Goal: Task Accomplishment & Management: Complete application form

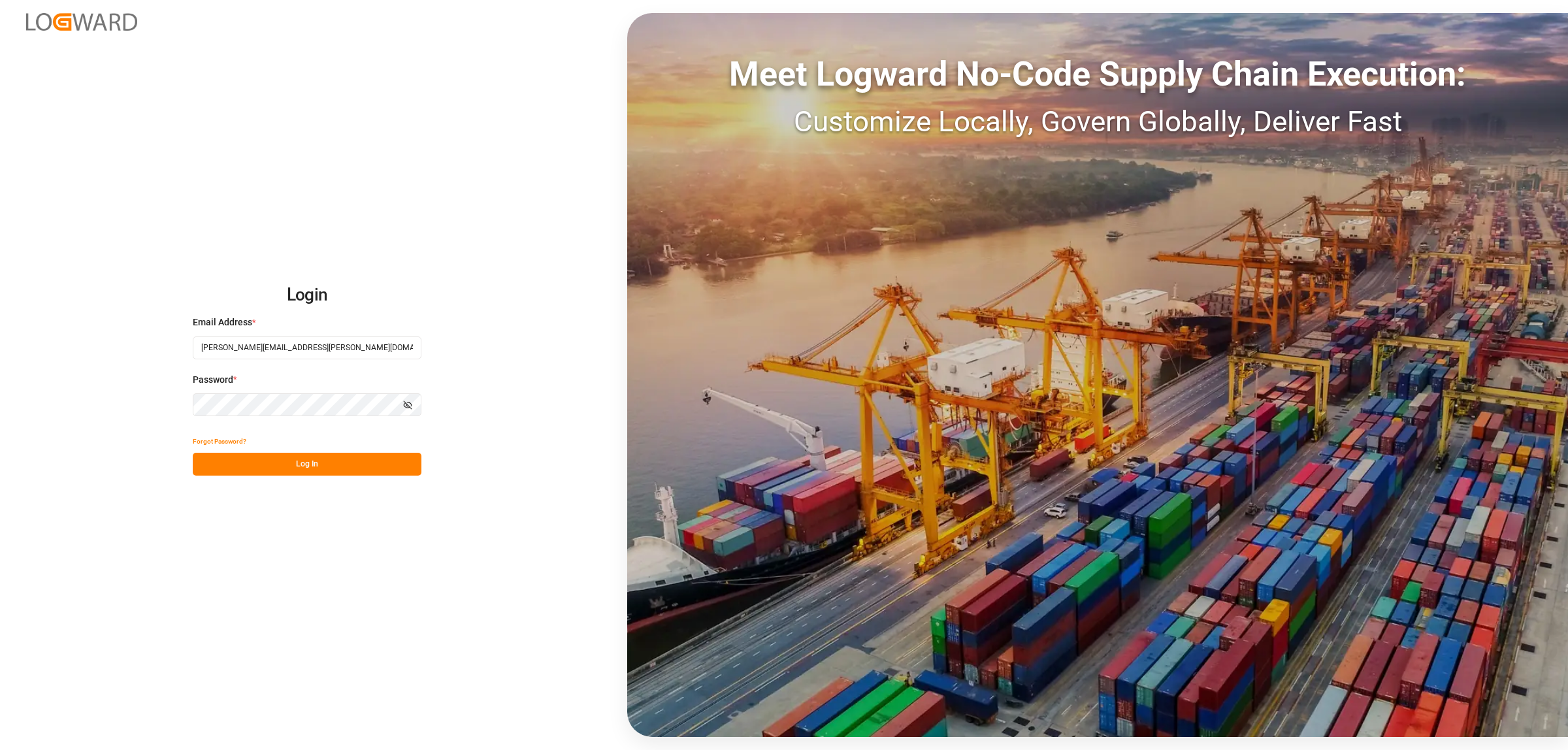
click at [356, 468] on button "Log In" at bounding box center [307, 464] width 228 height 23
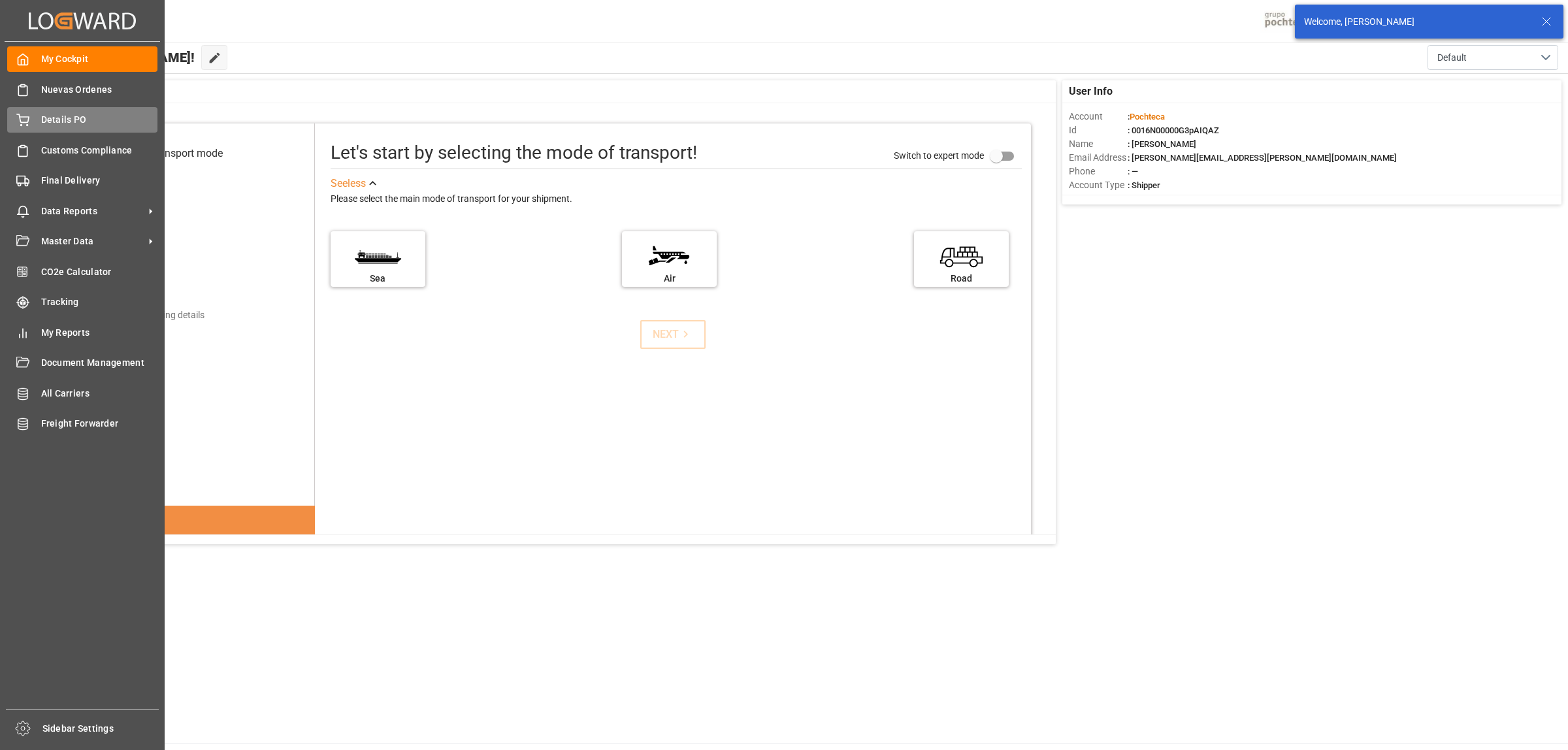
click at [59, 122] on span "Details PO" at bounding box center [99, 120] width 117 height 14
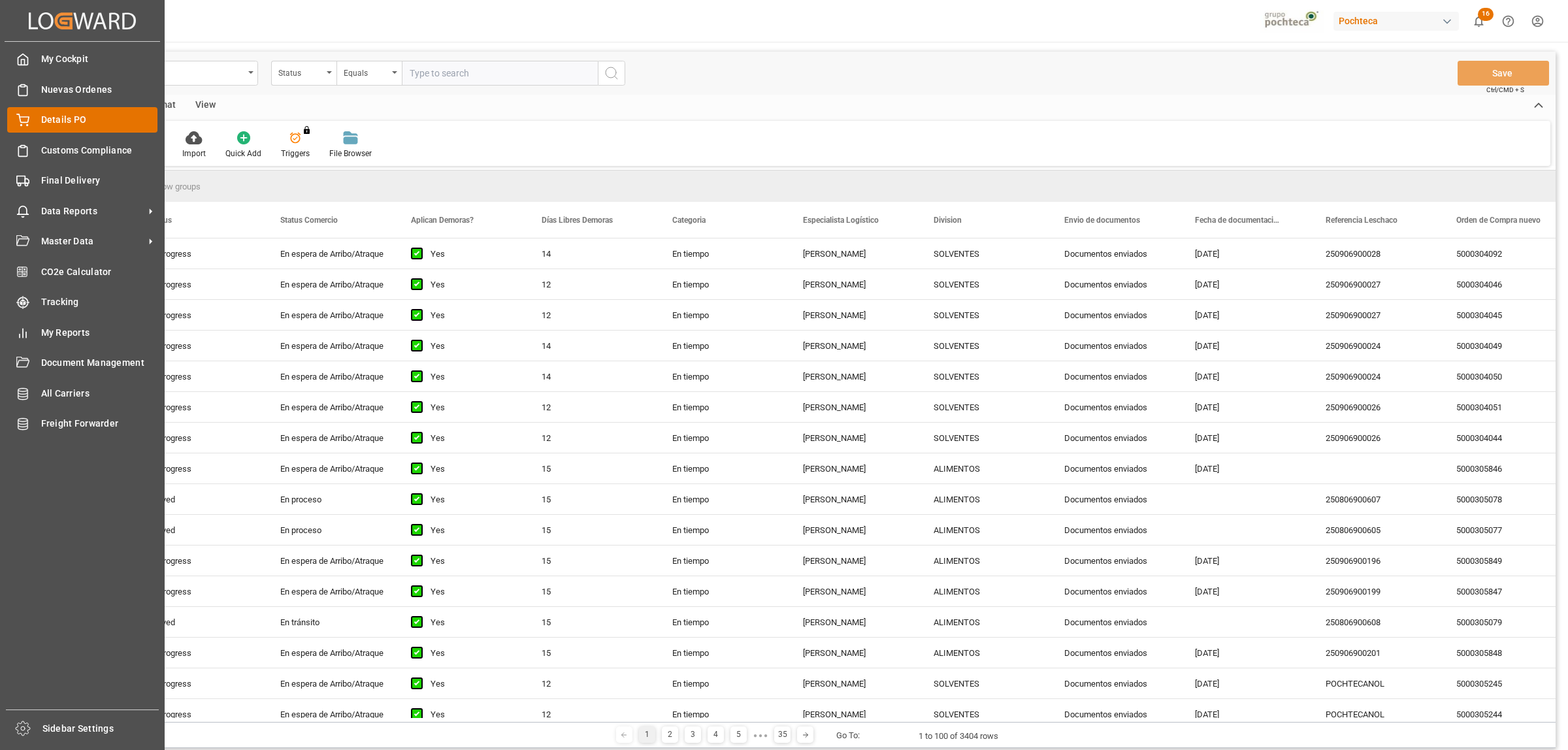
click at [76, 122] on span "Details PO" at bounding box center [99, 120] width 117 height 14
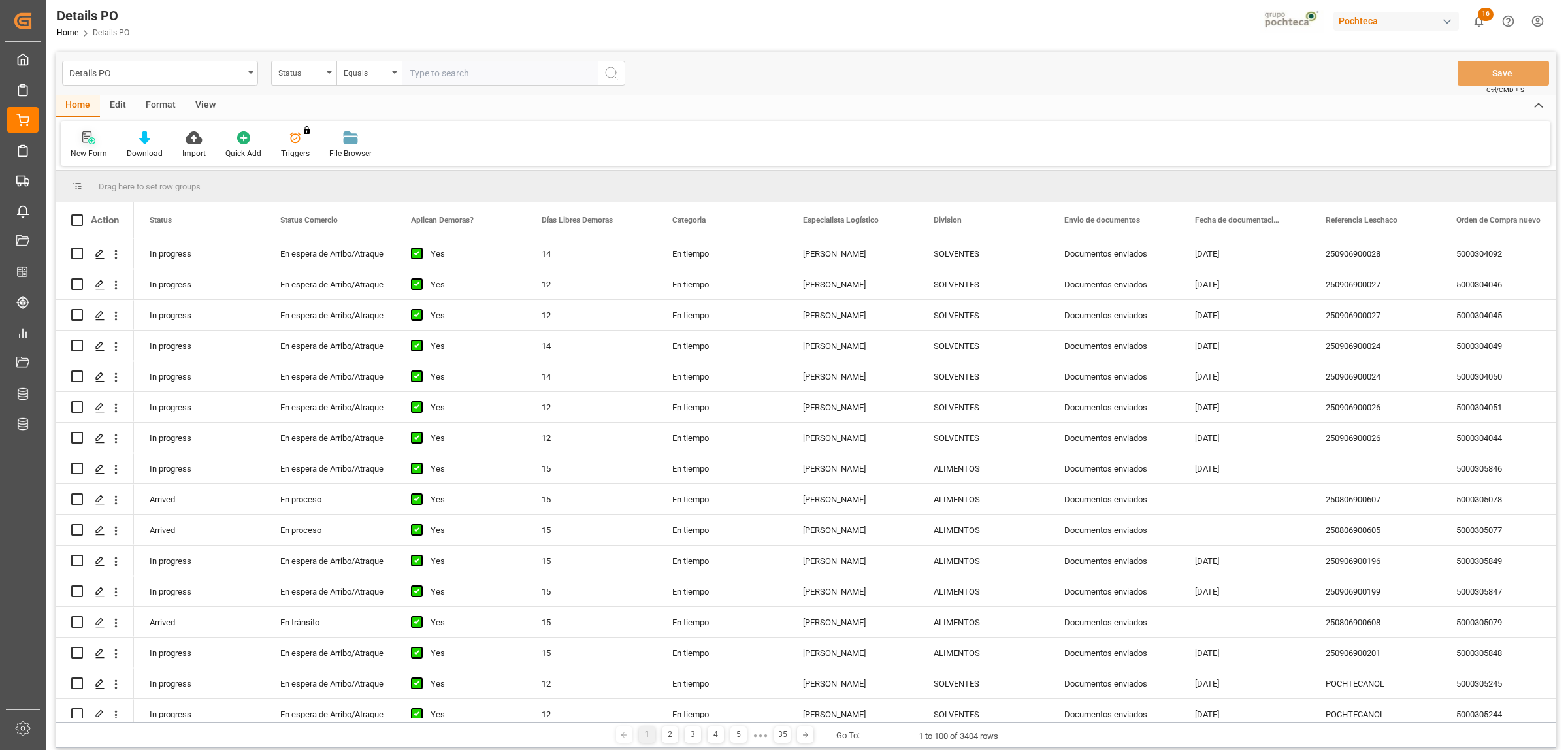
click at [93, 136] on icon at bounding box center [89, 138] width 13 height 13
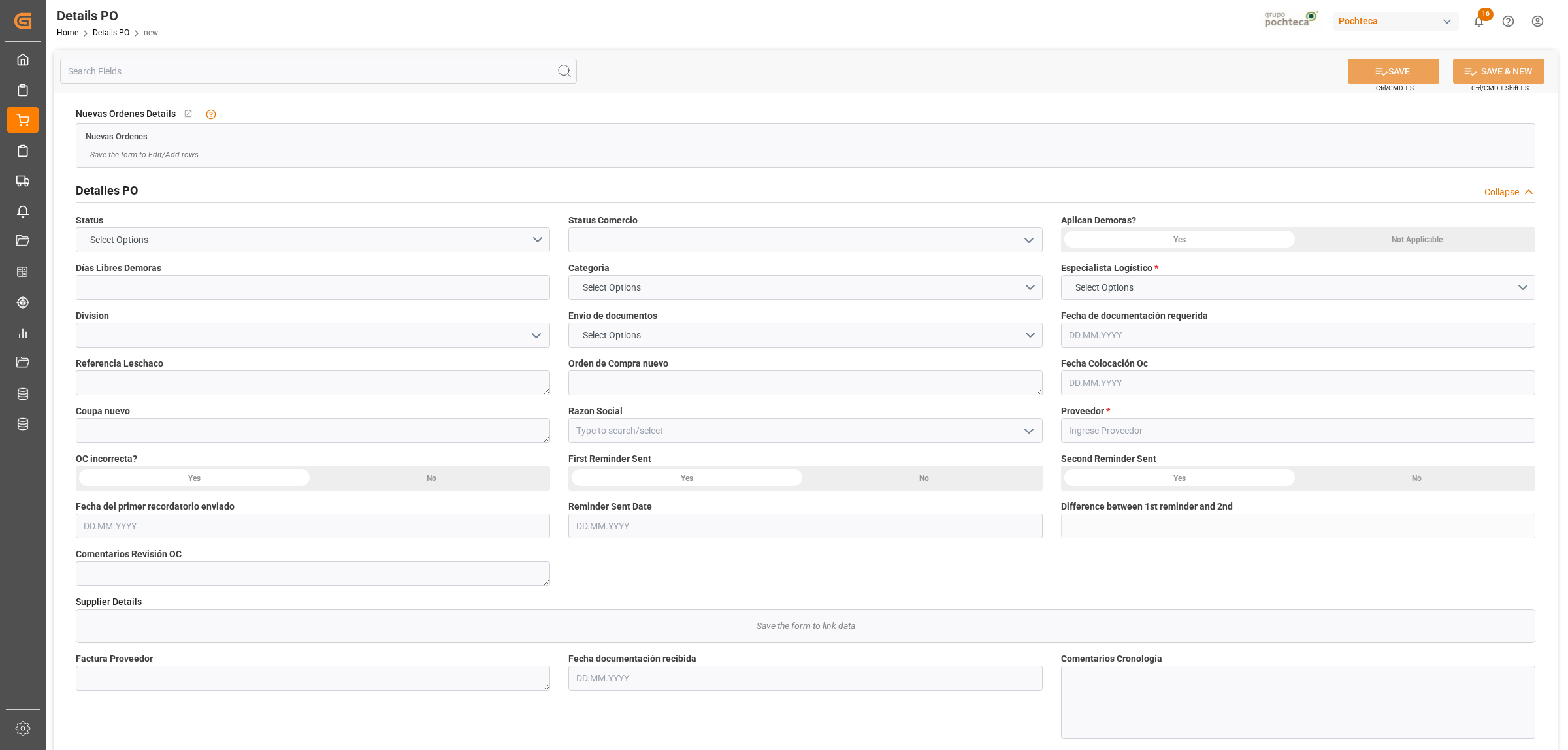
type input "0"
click at [1027, 242] on icon "open menu" at bounding box center [1029, 240] width 16 height 16
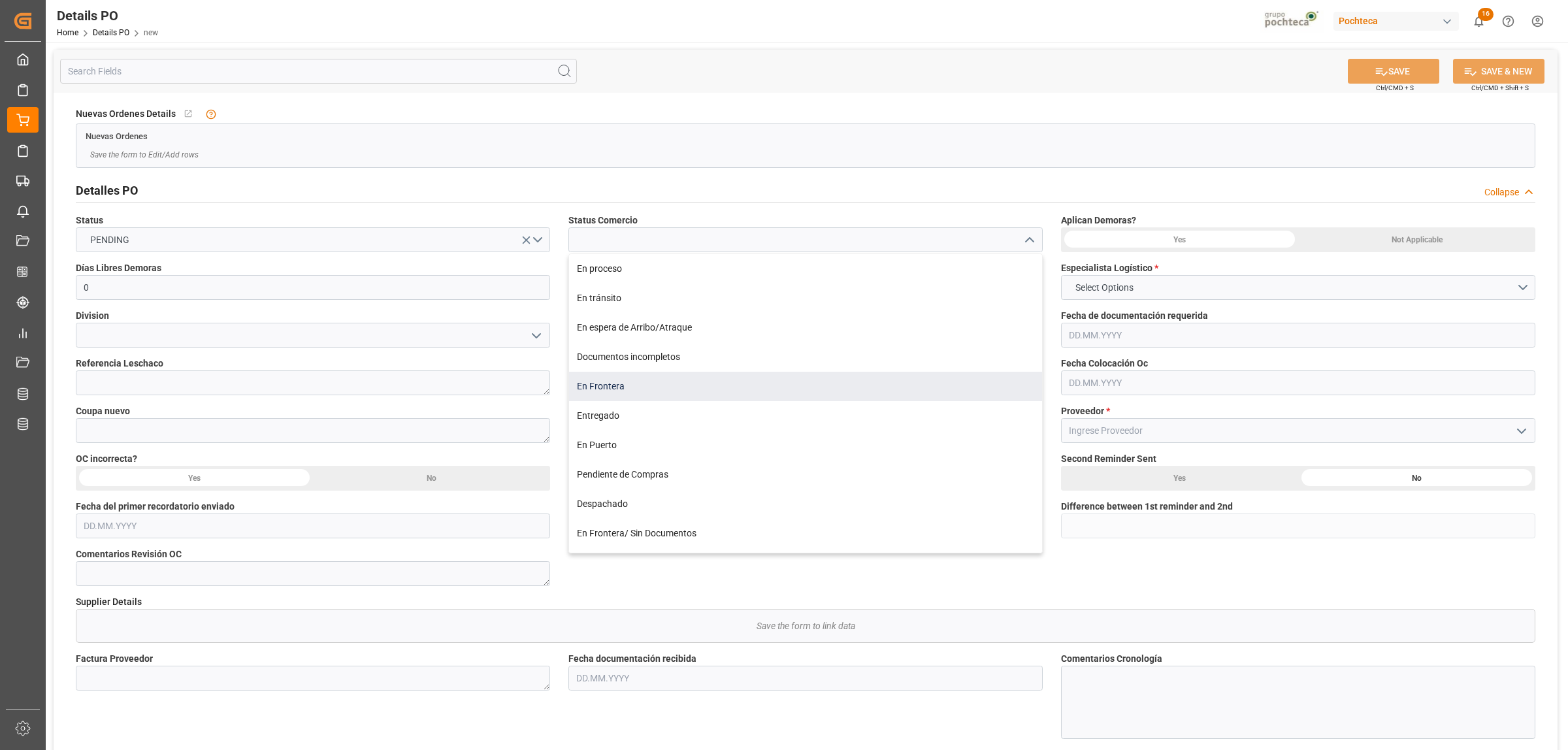
click at [627, 393] on div "En Frontera" at bounding box center [805, 386] width 473 height 29
type input "En Frontera"
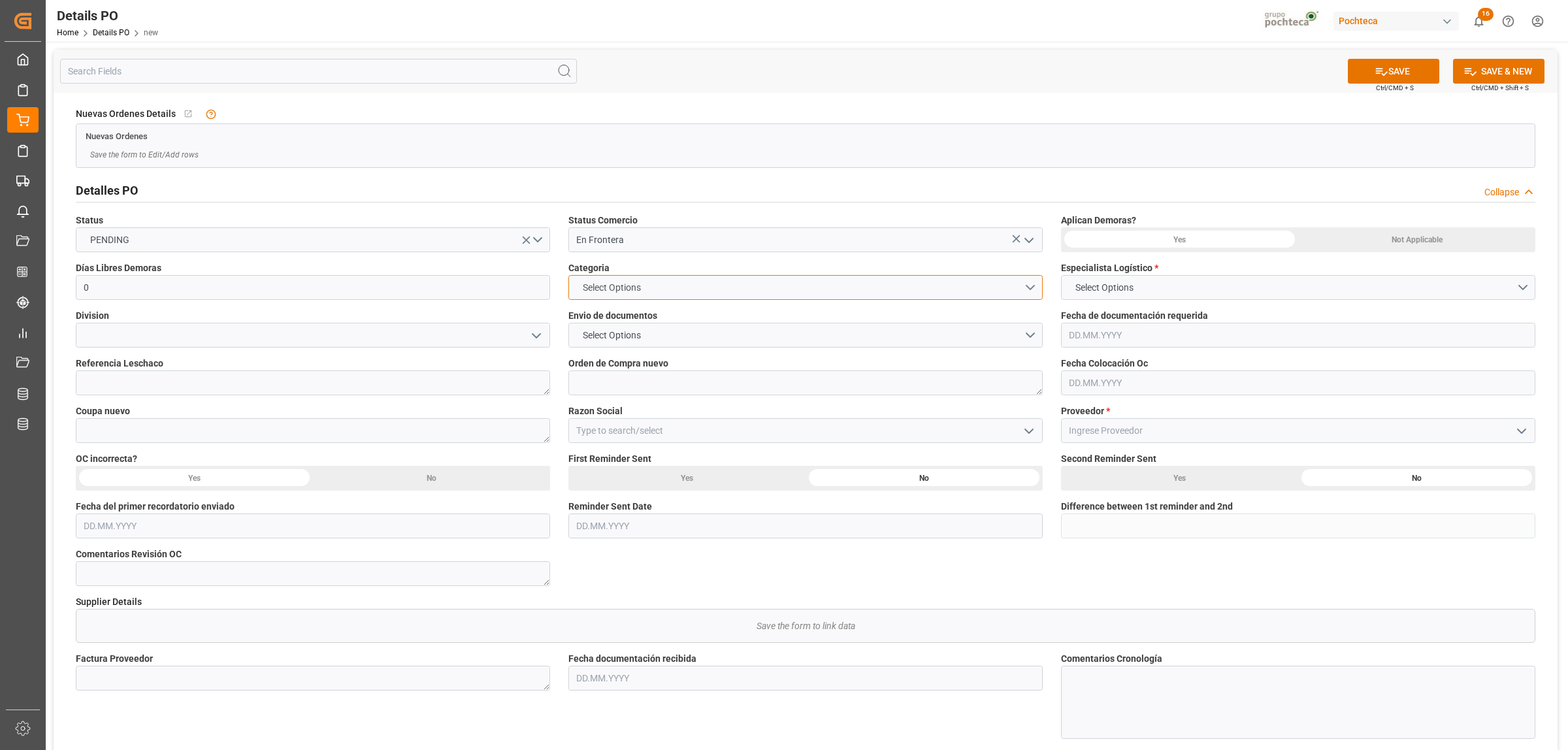
click at [1031, 290] on button "Select Options" at bounding box center [805, 287] width 474 height 25
click at [632, 328] on div "EN TIEMPO" at bounding box center [805, 318] width 473 height 27
click at [628, 329] on span "Select Options" at bounding box center [612, 335] width 71 height 14
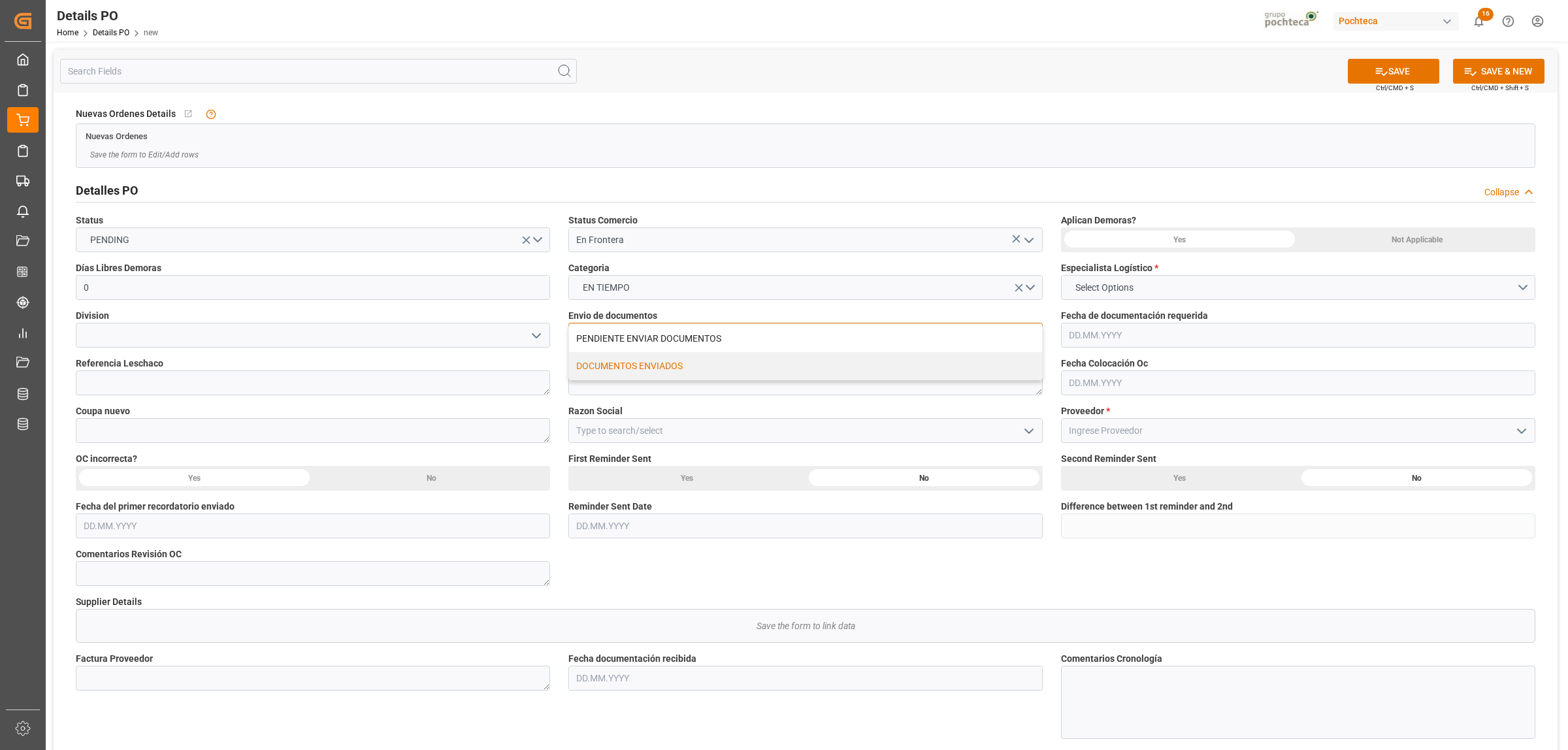
click at [630, 370] on div "DOCUMENTOS ENVIADOS" at bounding box center [805, 365] width 473 height 27
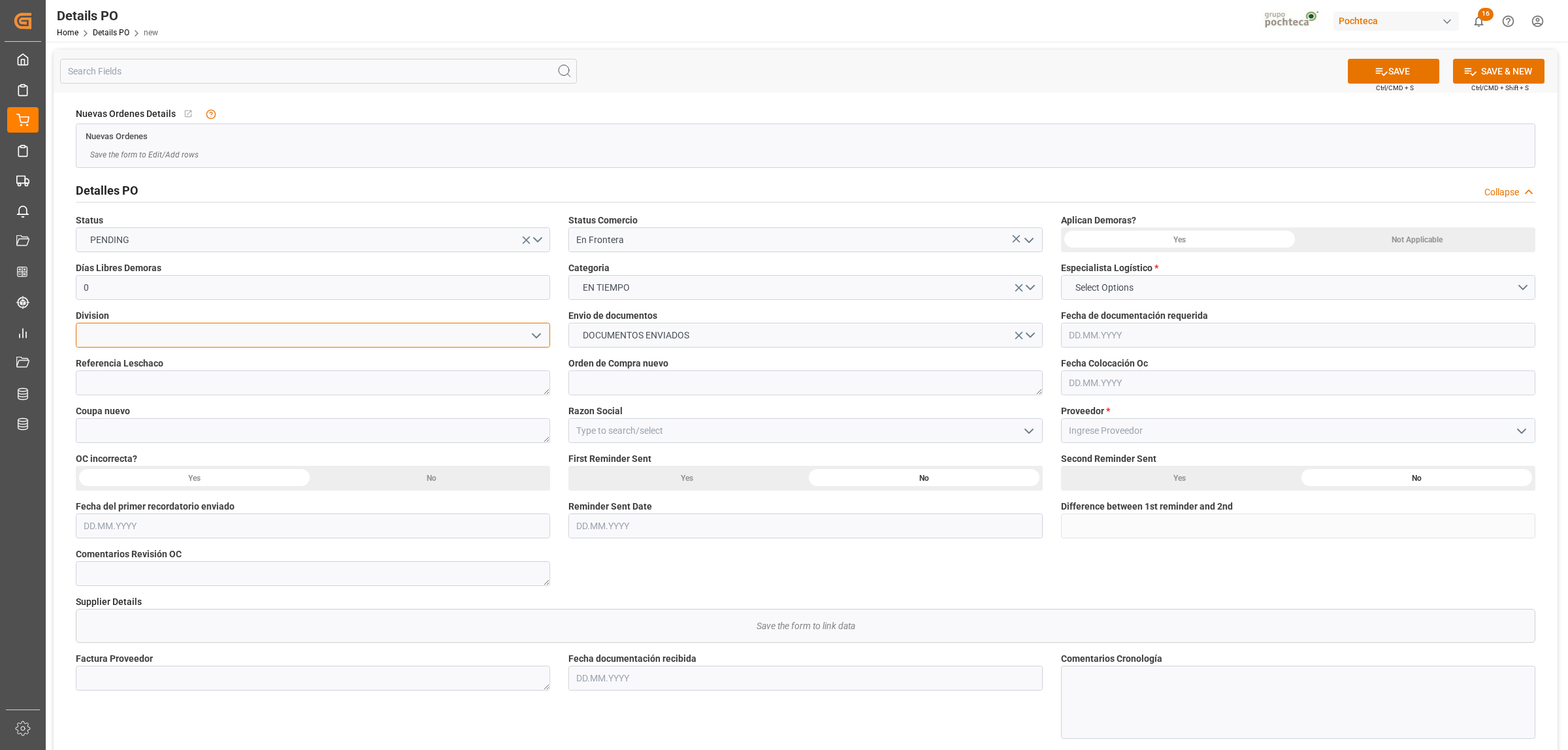
click at [419, 343] on input at bounding box center [312, 335] width 474 height 25
click at [148, 415] on div "LUBRICANTES" at bounding box center [313, 423] width 473 height 29
type input "LUBRICANTES"
click at [606, 384] on textarea at bounding box center [805, 382] width 474 height 25
paste textarea "5000306224 5000305996 5000306109 5000305618 5000304997"
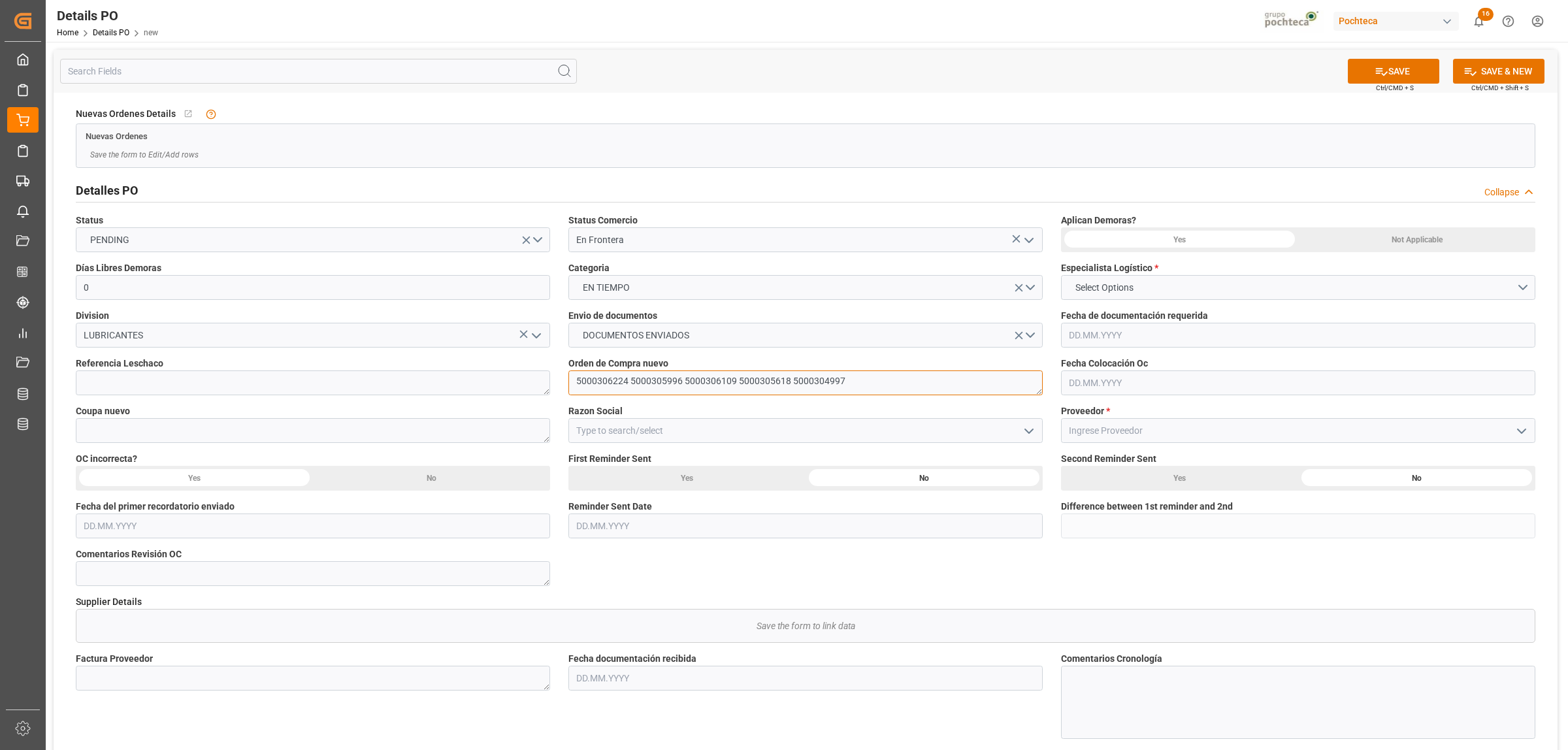
click at [624, 379] on textarea "5000306224 5000305996 5000306109 5000305618 5000304997" at bounding box center [805, 382] width 474 height 25
type textarea "5000306224, 5000305996, 5000306109, 5000305618, 5000304997"
click at [128, 423] on textarea at bounding box center [312, 430] width 474 height 25
paste textarea "193659, 192982, 193363, 192066, 190021"
type textarea "193659, 192982, 193363, 192066, 190021"
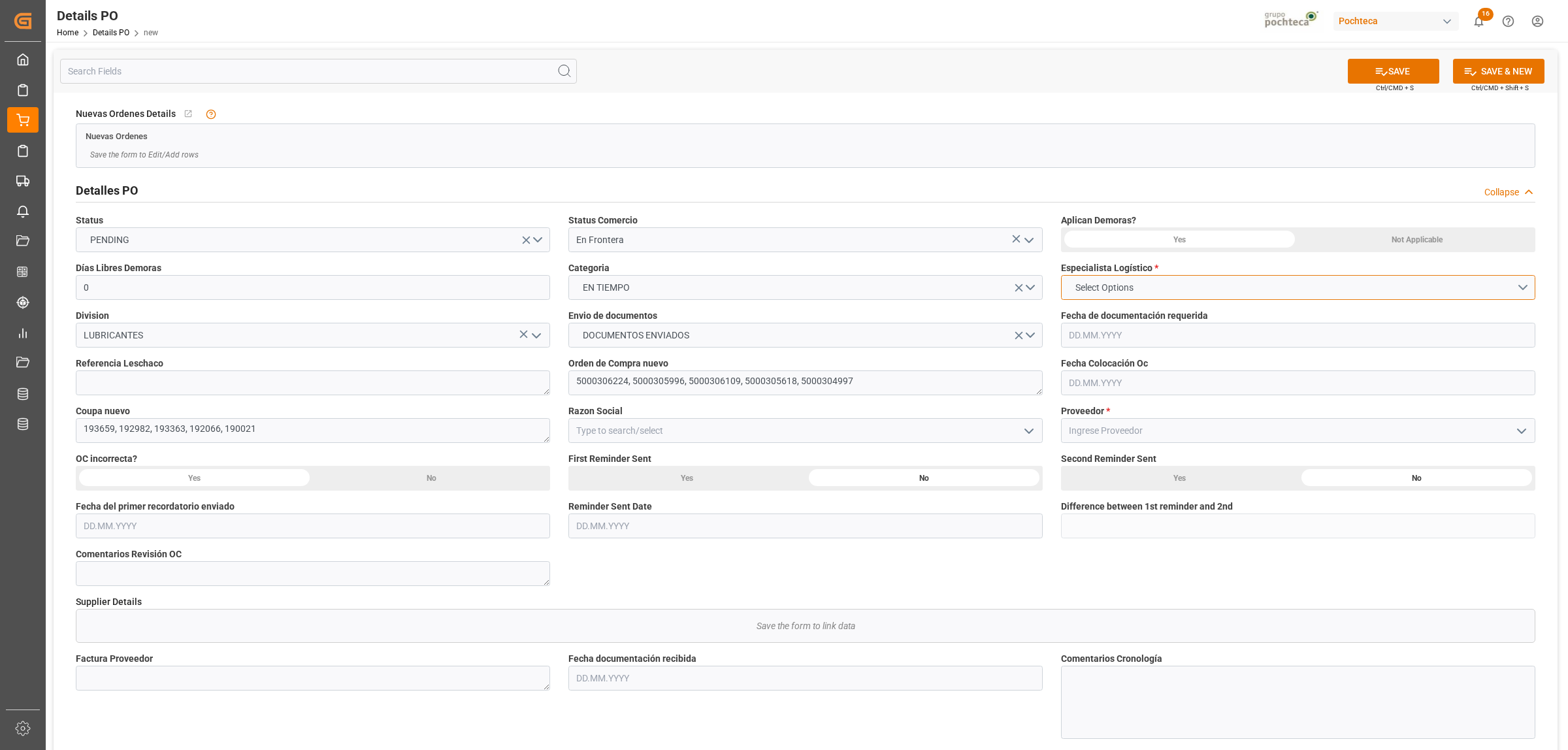
click at [1095, 283] on span "Select Options" at bounding box center [1104, 288] width 71 height 14
click at [1103, 340] on div "[PERSON_NAME]" at bounding box center [1299, 346] width 473 height 27
click at [1425, 245] on div "Not Applicable" at bounding box center [1417, 239] width 237 height 25
click at [1104, 382] on input "text" at bounding box center [1298, 382] width 474 height 25
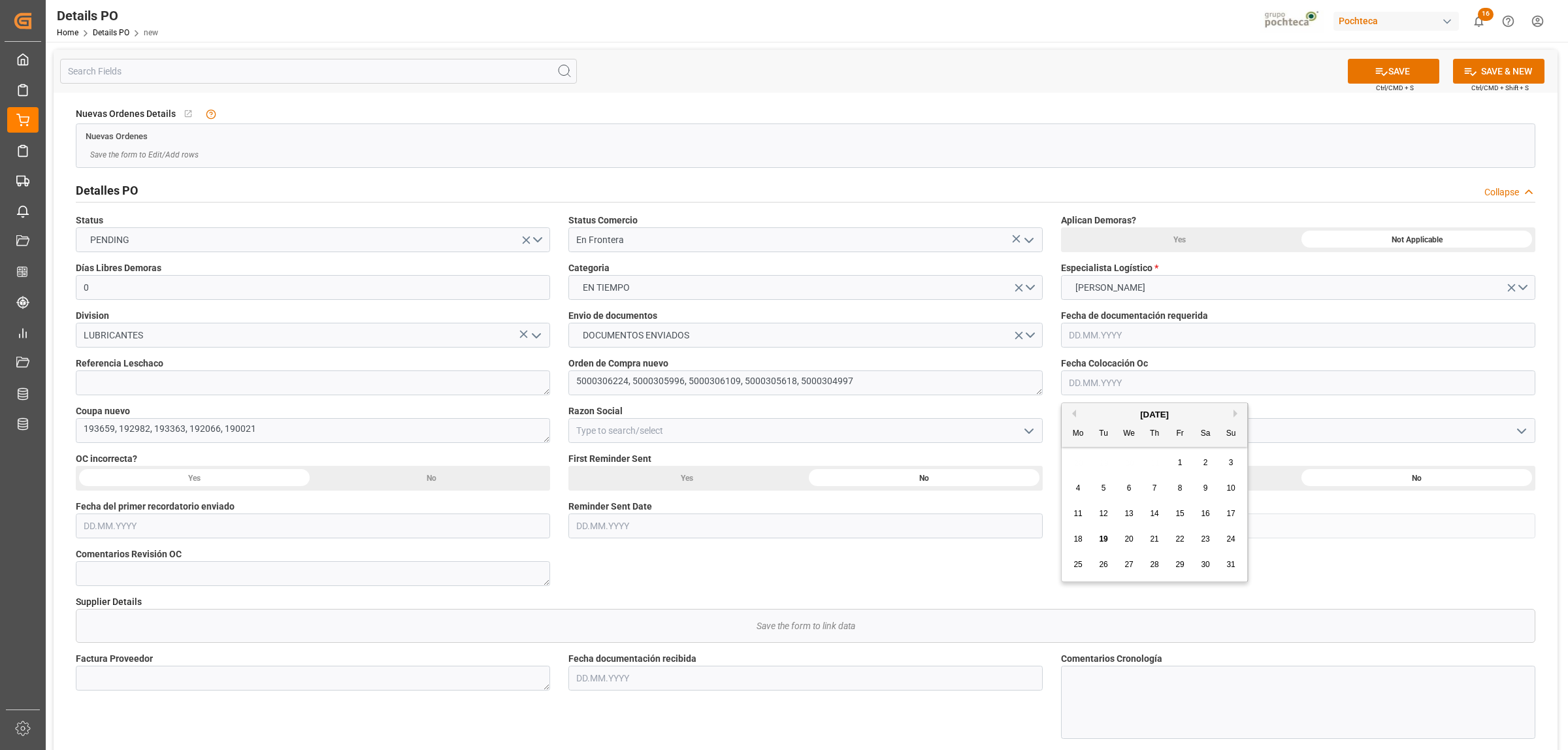
click at [1073, 410] on button "Previous Month" at bounding box center [1071, 413] width 8 height 7
click at [1185, 522] on div "14 15 16 17 18 19 20" at bounding box center [1155, 513] width 179 height 25
click at [1178, 518] on div "18" at bounding box center [1181, 513] width 16 height 16
type input "[DATE]"
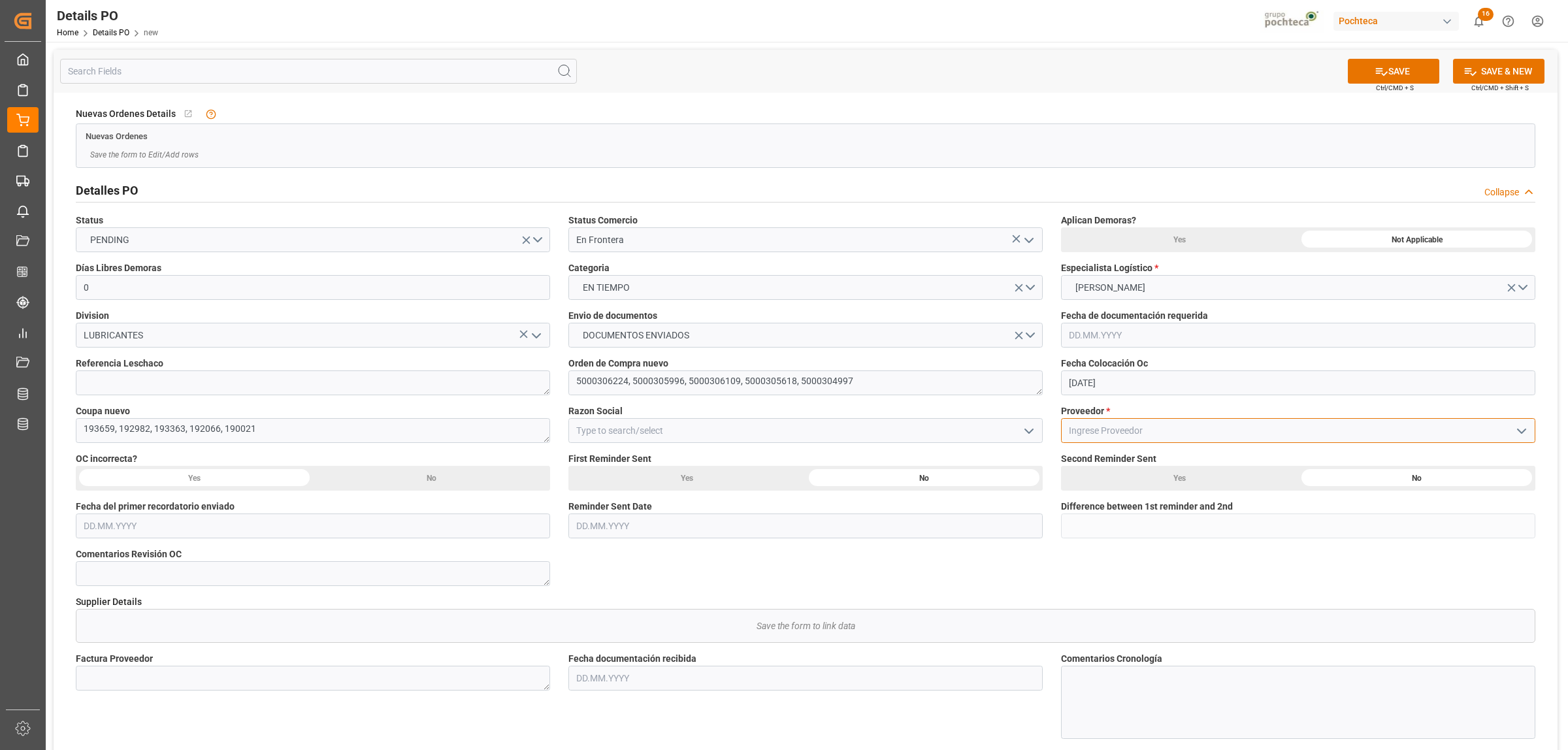
click at [1101, 428] on input at bounding box center [1298, 430] width 474 height 25
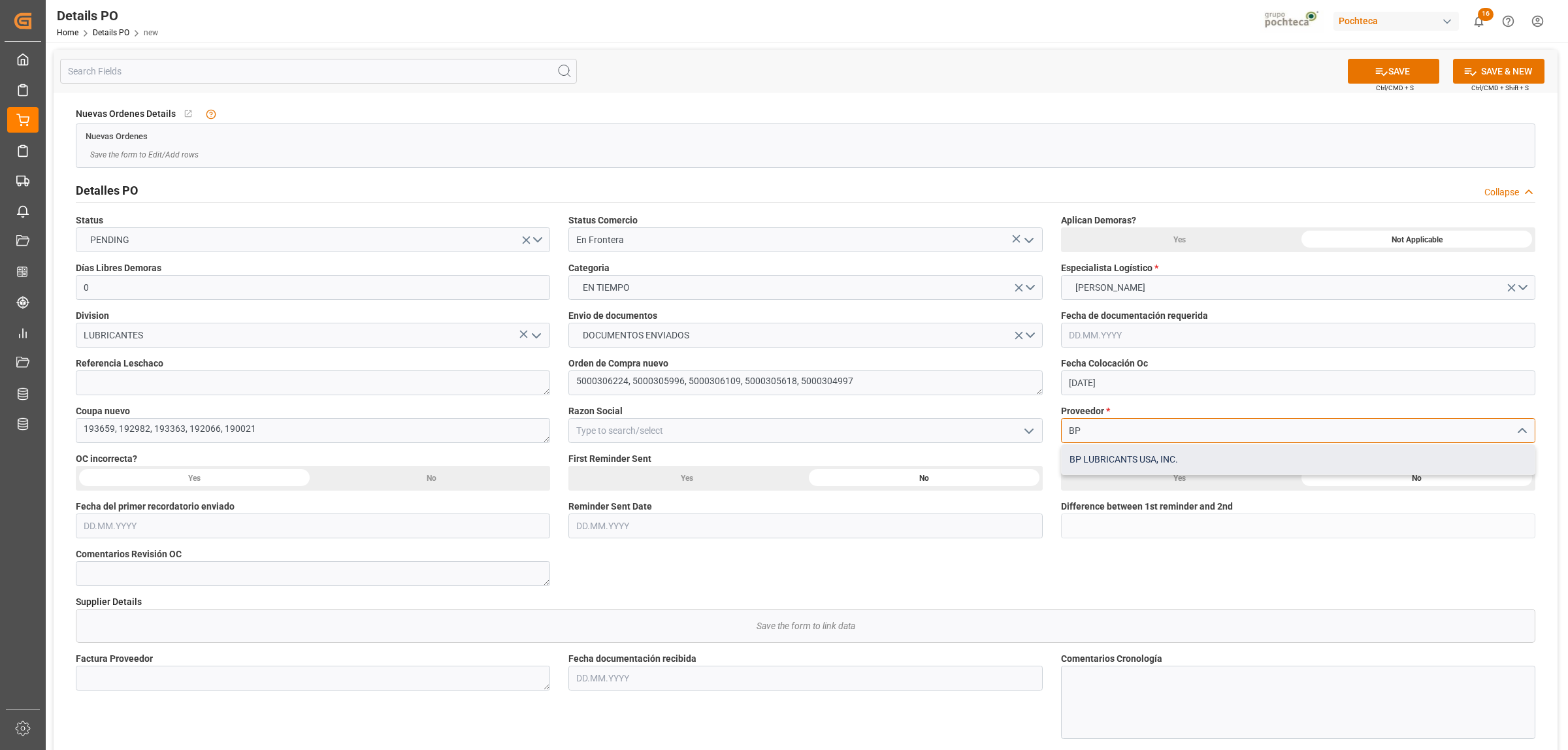
click at [1110, 459] on div "BP LUBRICANTS USA, INC." at bounding box center [1299, 459] width 473 height 29
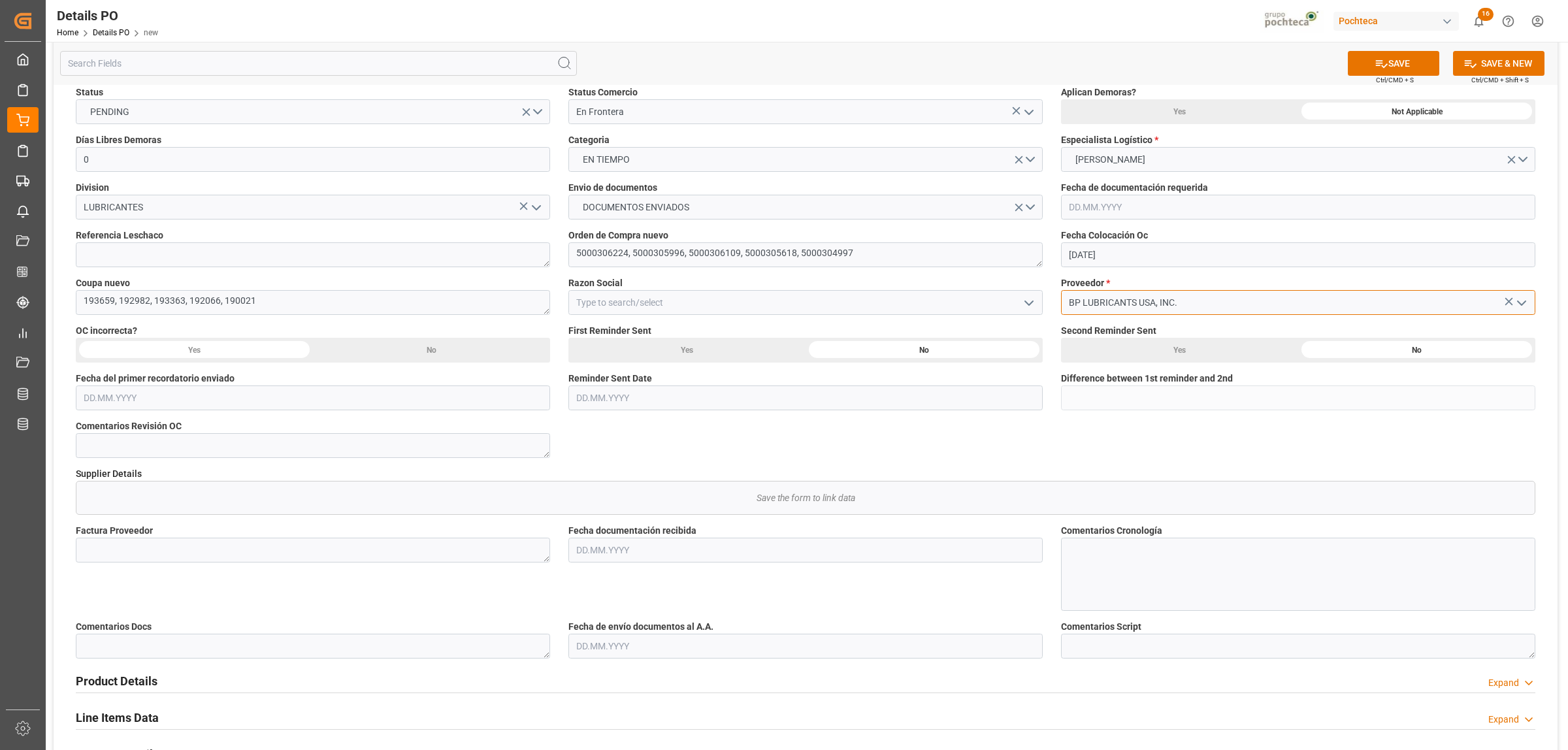
scroll to position [245, 0]
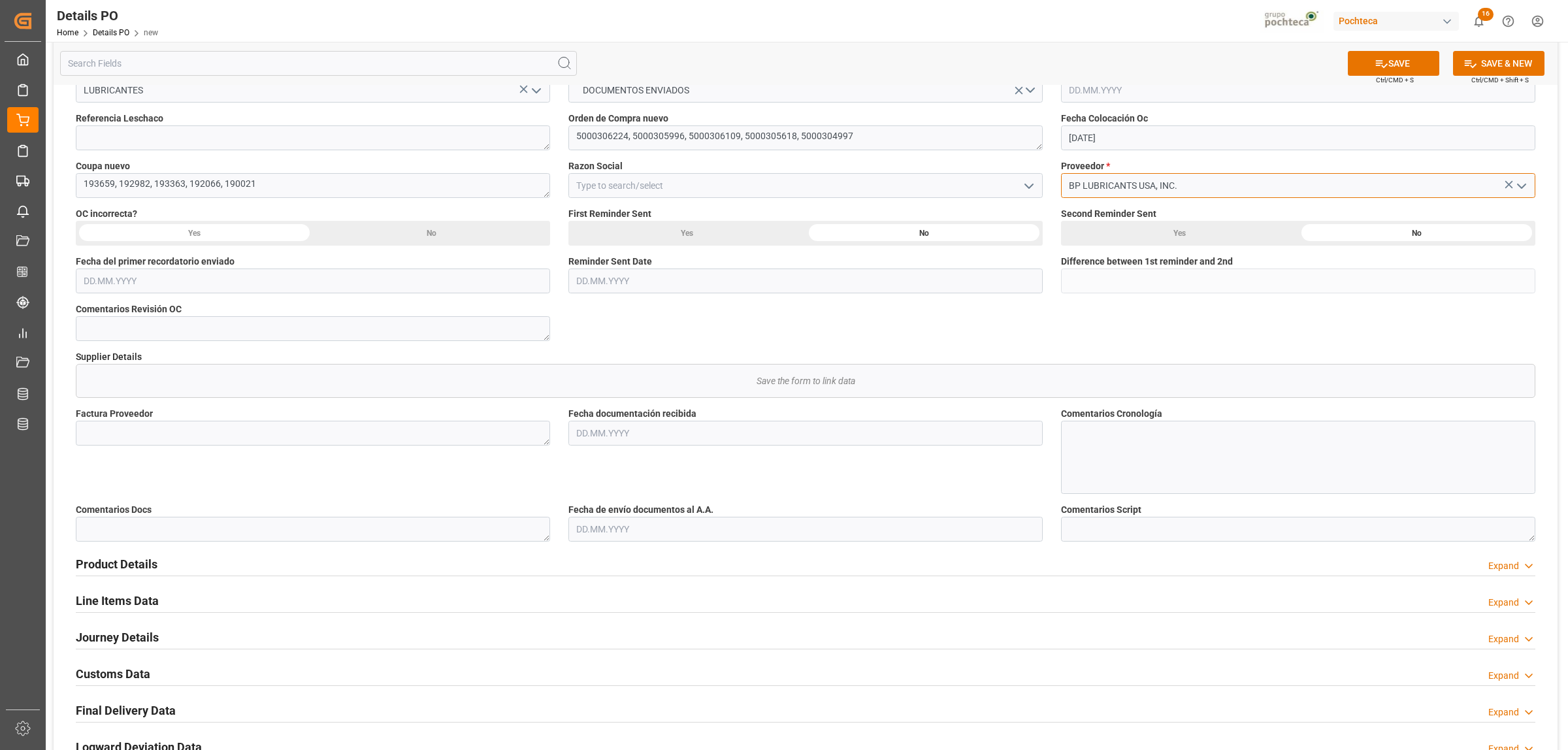
type input "BP LUBRICANTS USA, INC."
click at [605, 429] on input "text" at bounding box center [805, 433] width 474 height 25
click at [613, 586] on span "19" at bounding box center [610, 588] width 8 height 9
type input "[DATE]"
click at [609, 518] on input "text" at bounding box center [805, 529] width 474 height 25
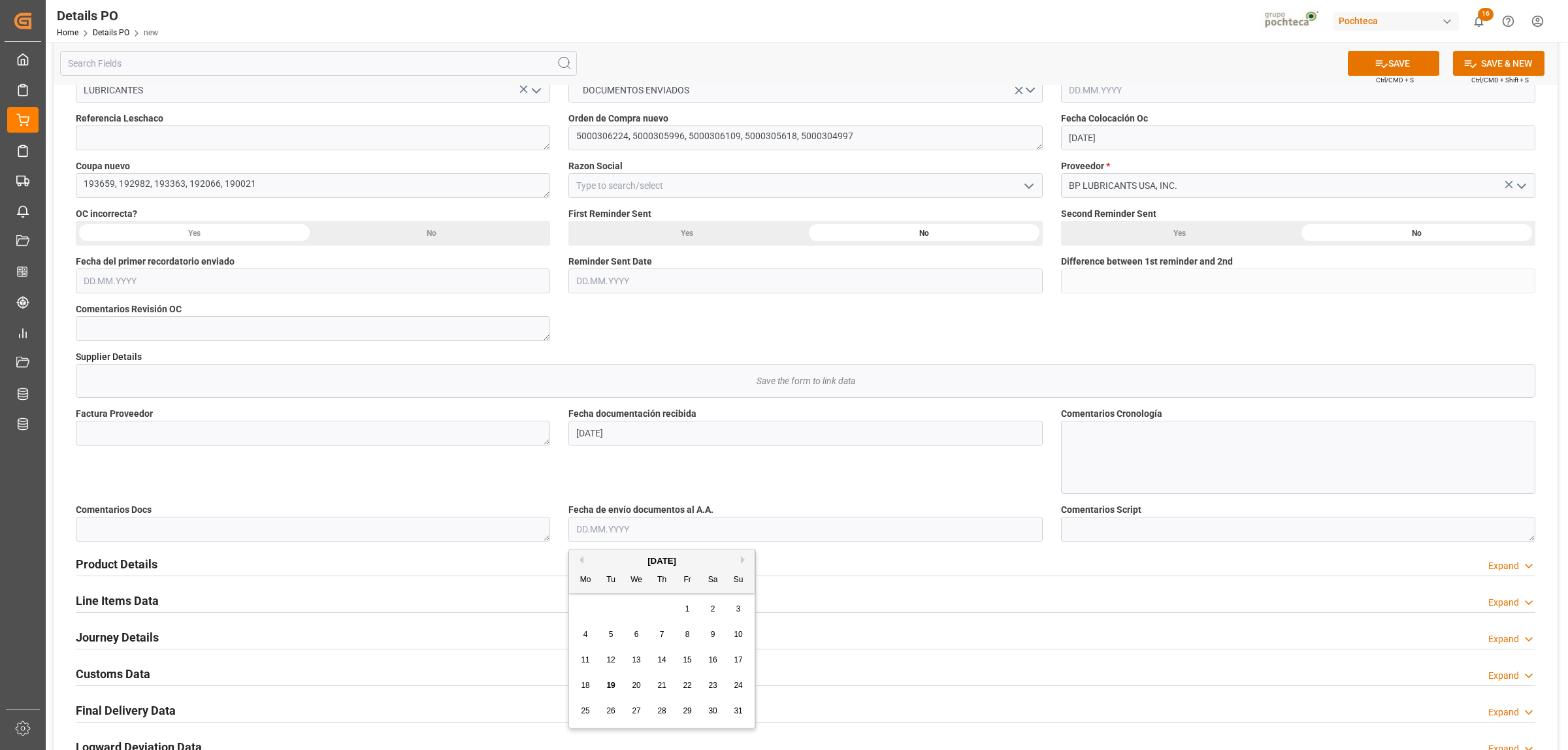
click at [612, 681] on span "19" at bounding box center [610, 685] width 8 height 9
type input "[DATE]"
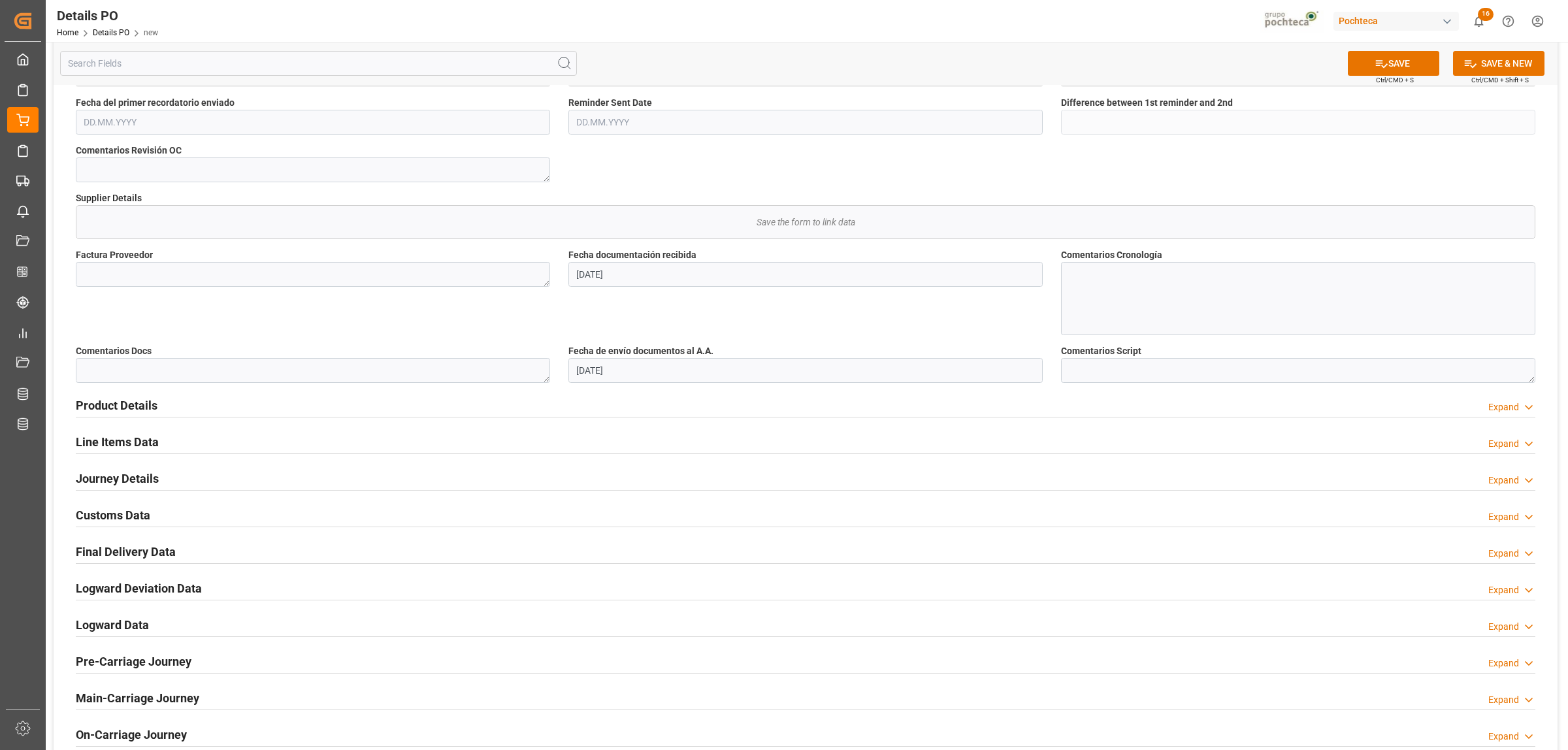
scroll to position [490, 0]
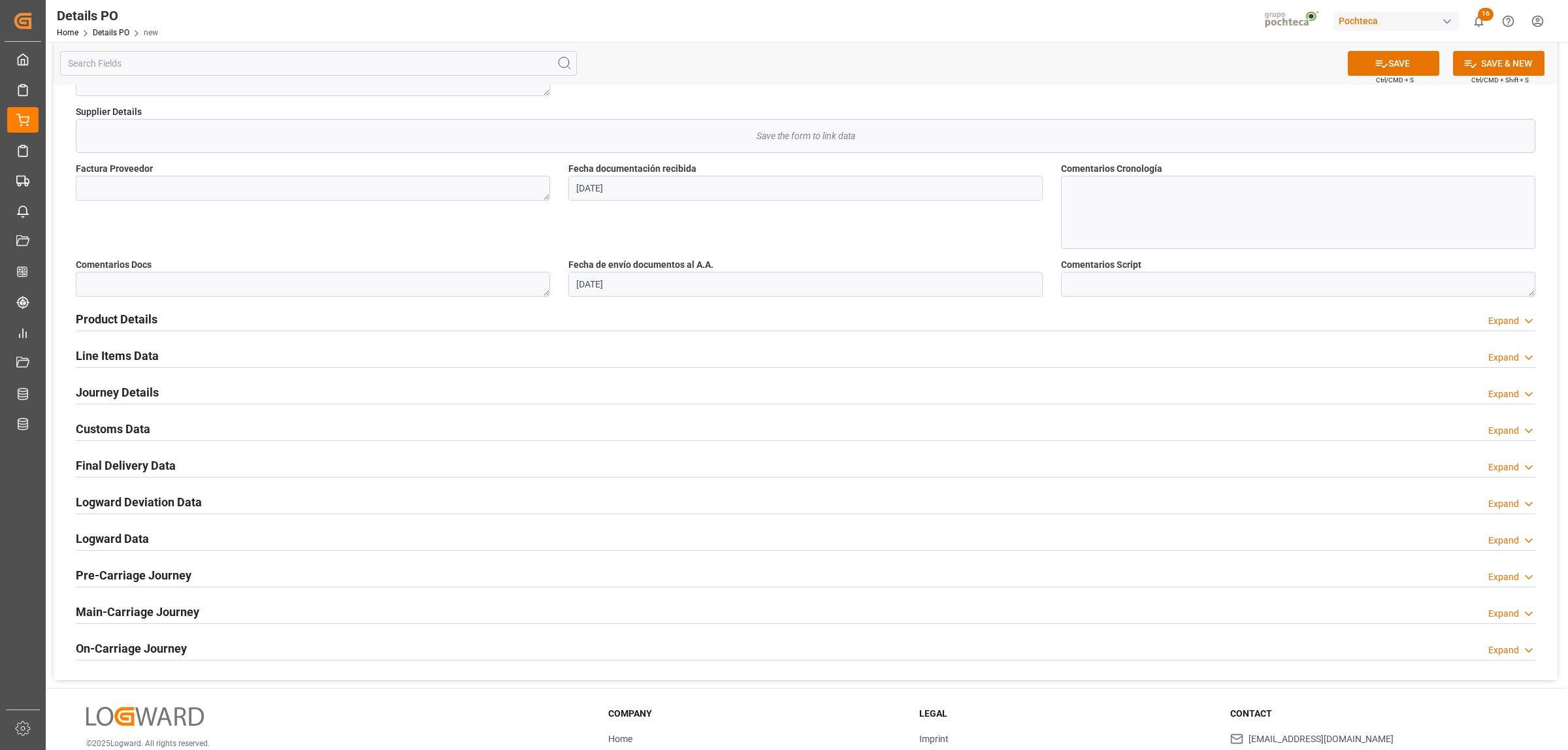
click at [117, 318] on h2 "Product Details" at bounding box center [117, 319] width 82 height 18
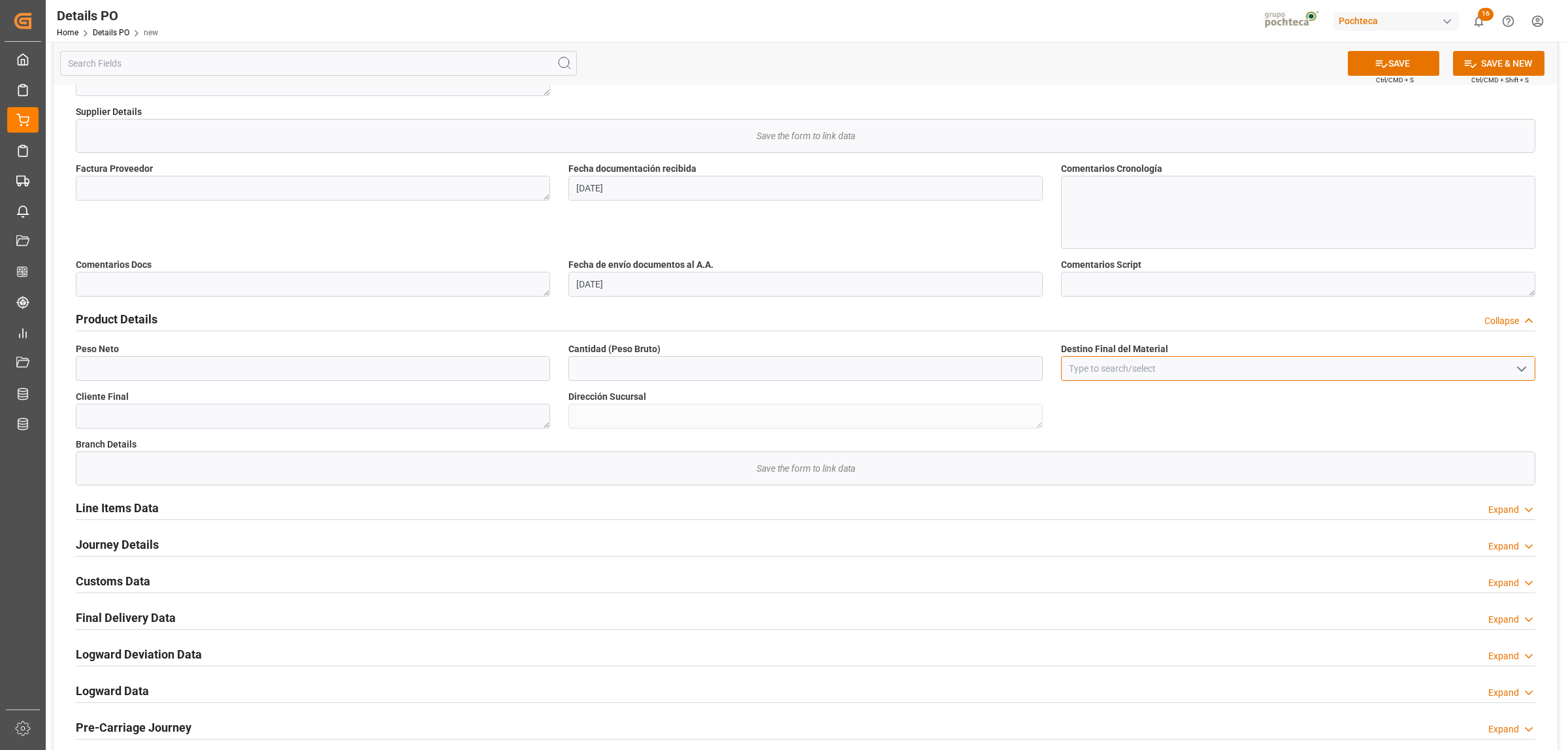
click at [1118, 374] on input at bounding box center [1298, 368] width 474 height 25
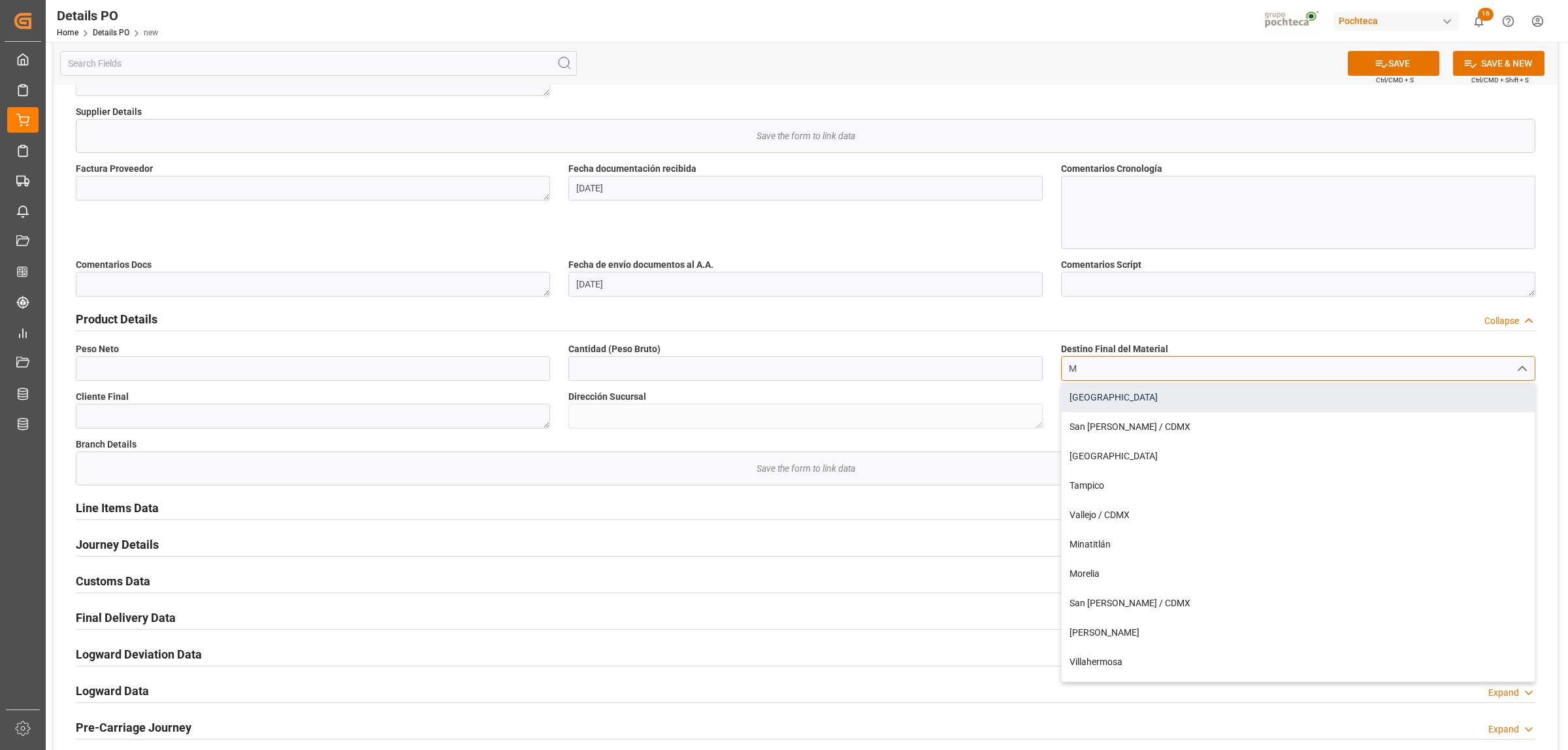
click at [1091, 396] on div "[GEOGRAPHIC_DATA]" at bounding box center [1299, 397] width 473 height 29
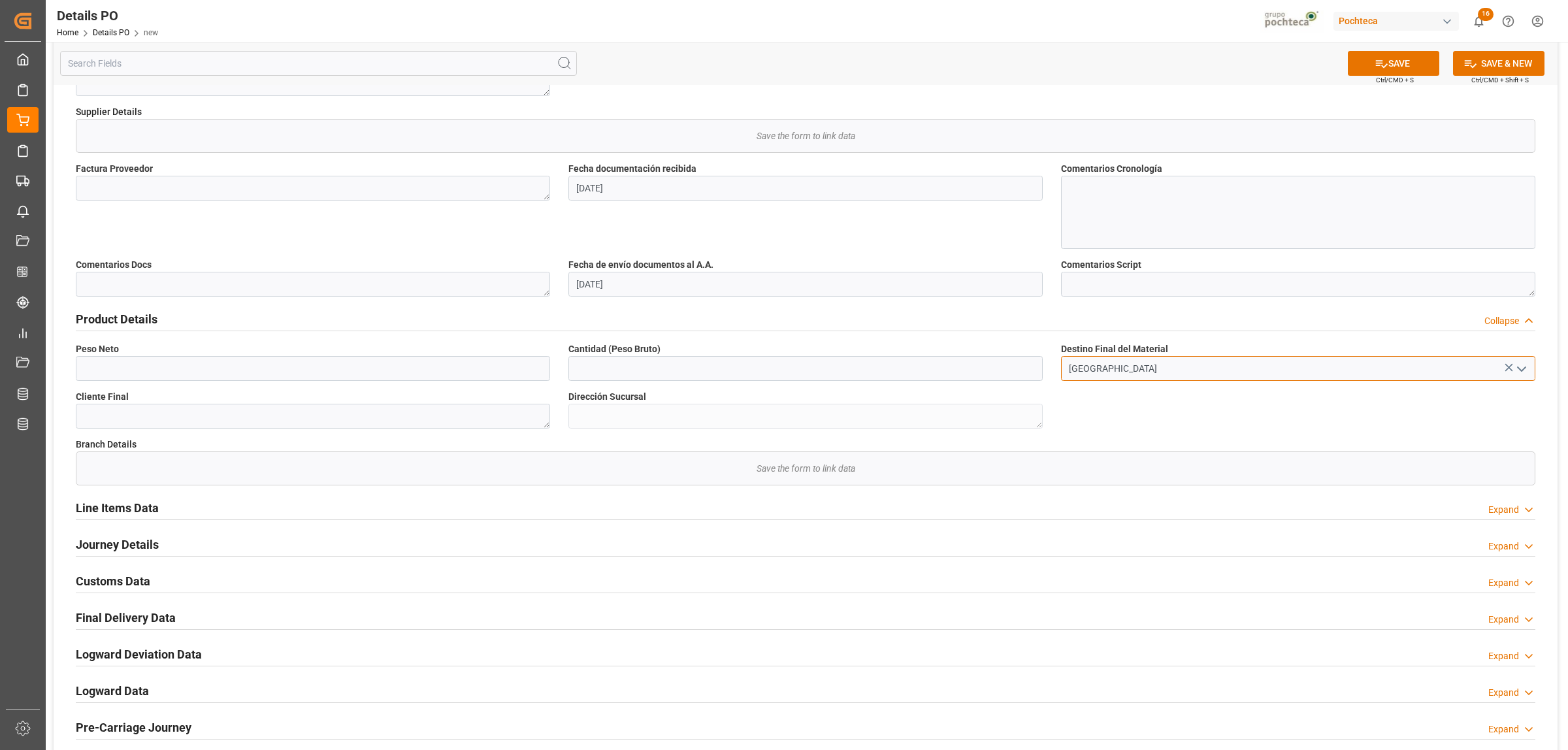
scroll to position [653, 0]
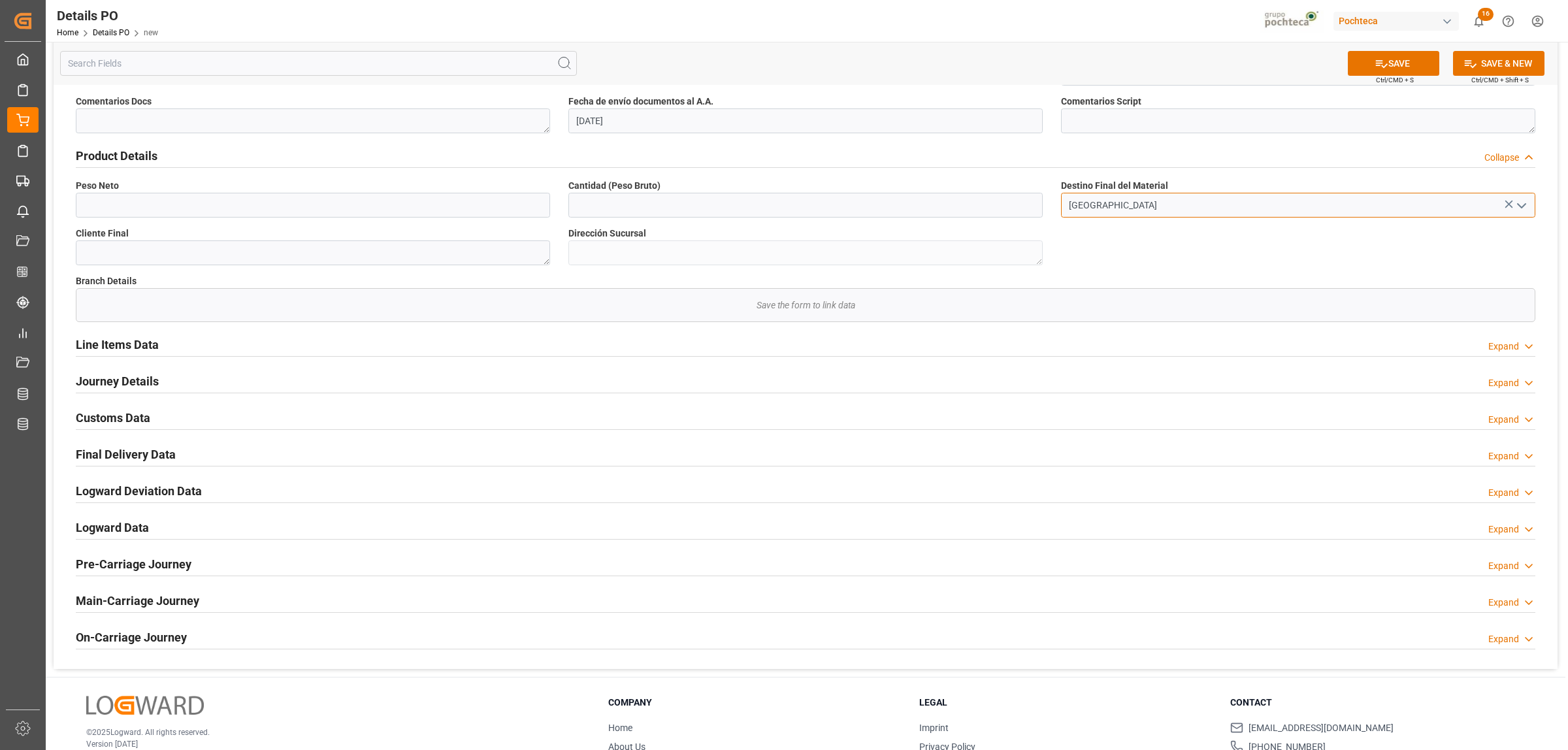
type input "[GEOGRAPHIC_DATA]"
click at [102, 379] on h2 "Journey Details" at bounding box center [117, 381] width 83 height 18
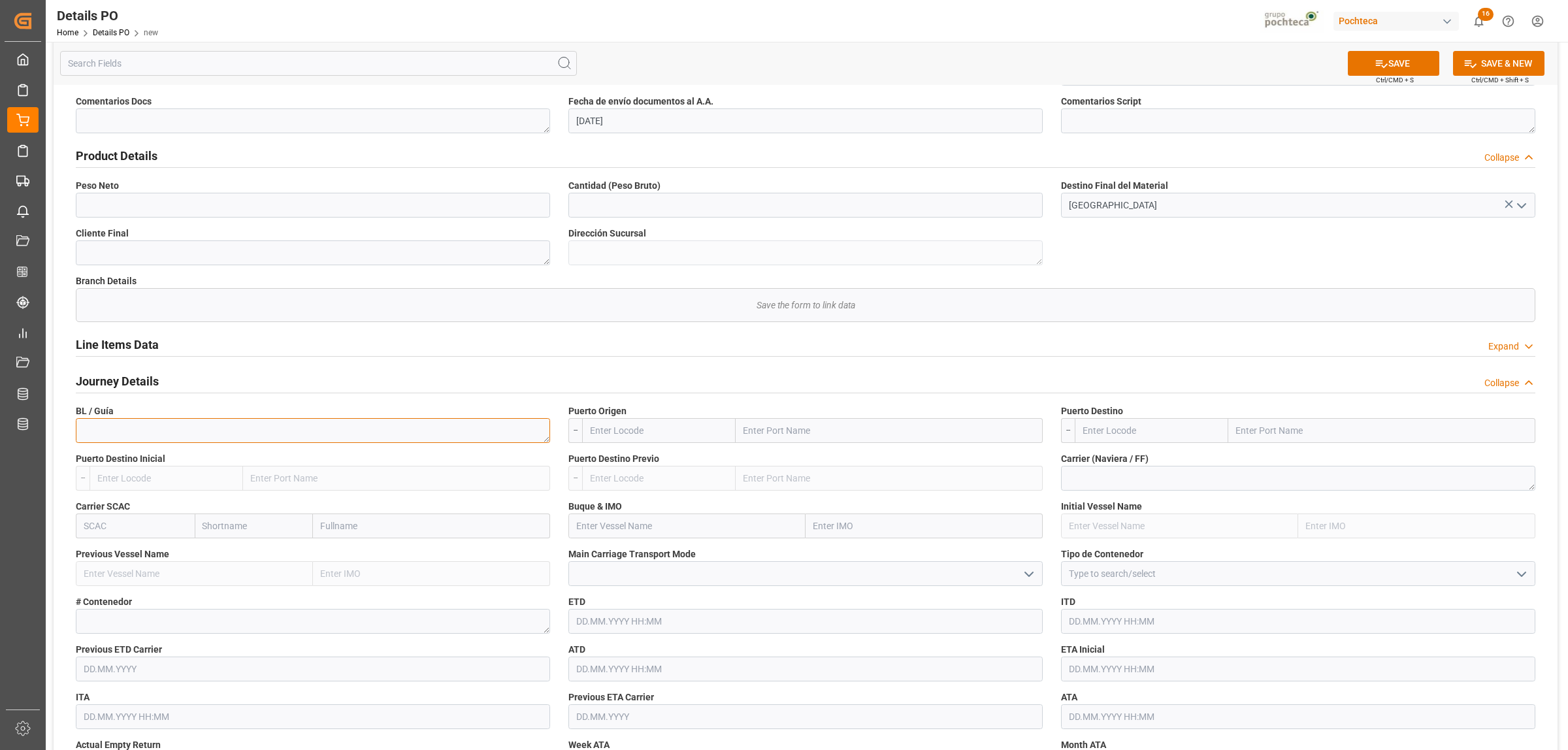
click at [106, 425] on textarea at bounding box center [312, 430] width 474 height 25
paste textarea "07919108051611386"
type textarea "07919108051611386"
click at [759, 433] on input "text" at bounding box center [889, 430] width 307 height 25
type input "LAREDO"
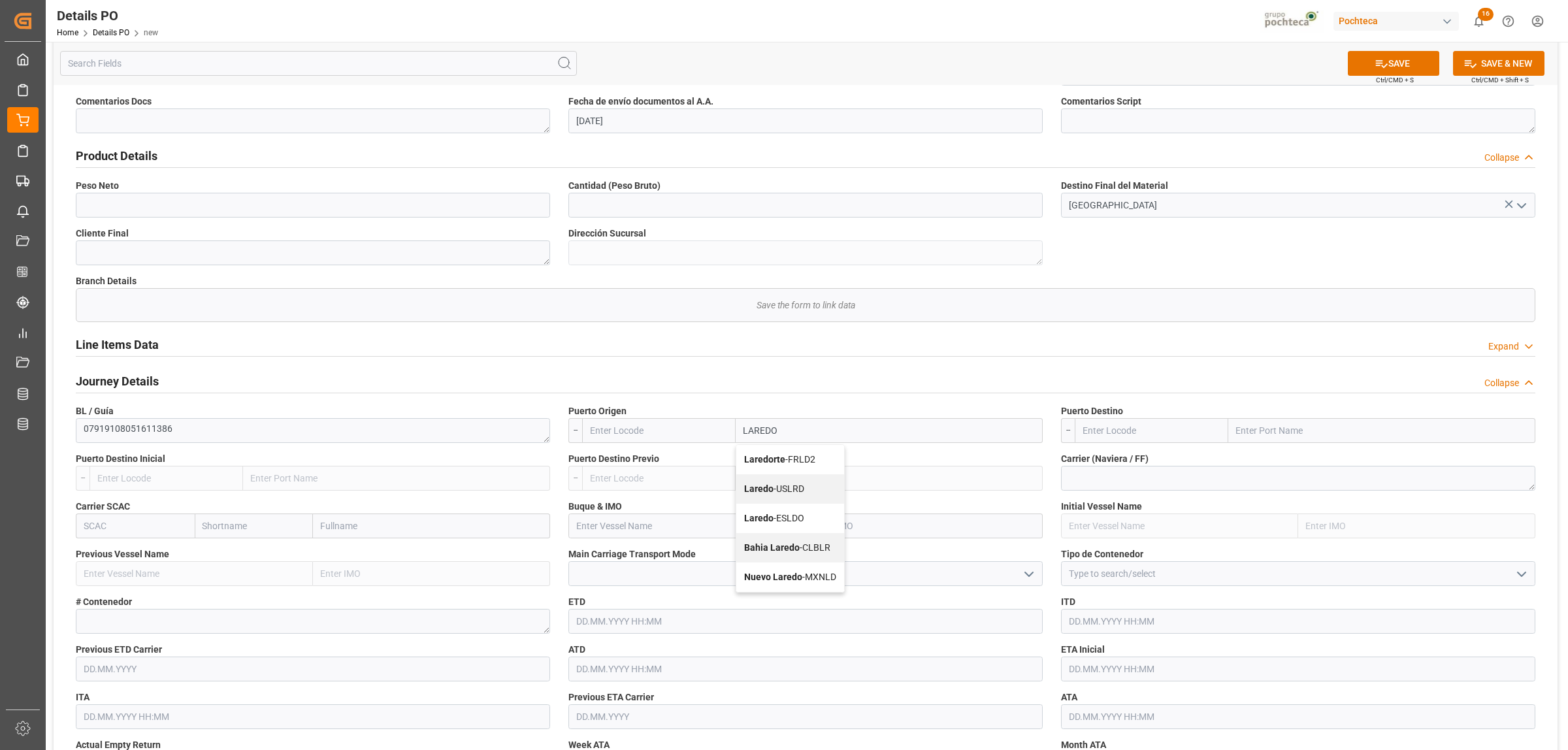
click at [771, 484] on b "Laredo" at bounding box center [758, 488] width 29 height 10
type input "USLRD"
type input "Laredo"
click at [1264, 434] on input "text" at bounding box center [1382, 430] width 307 height 25
type input "COLOMBIA"
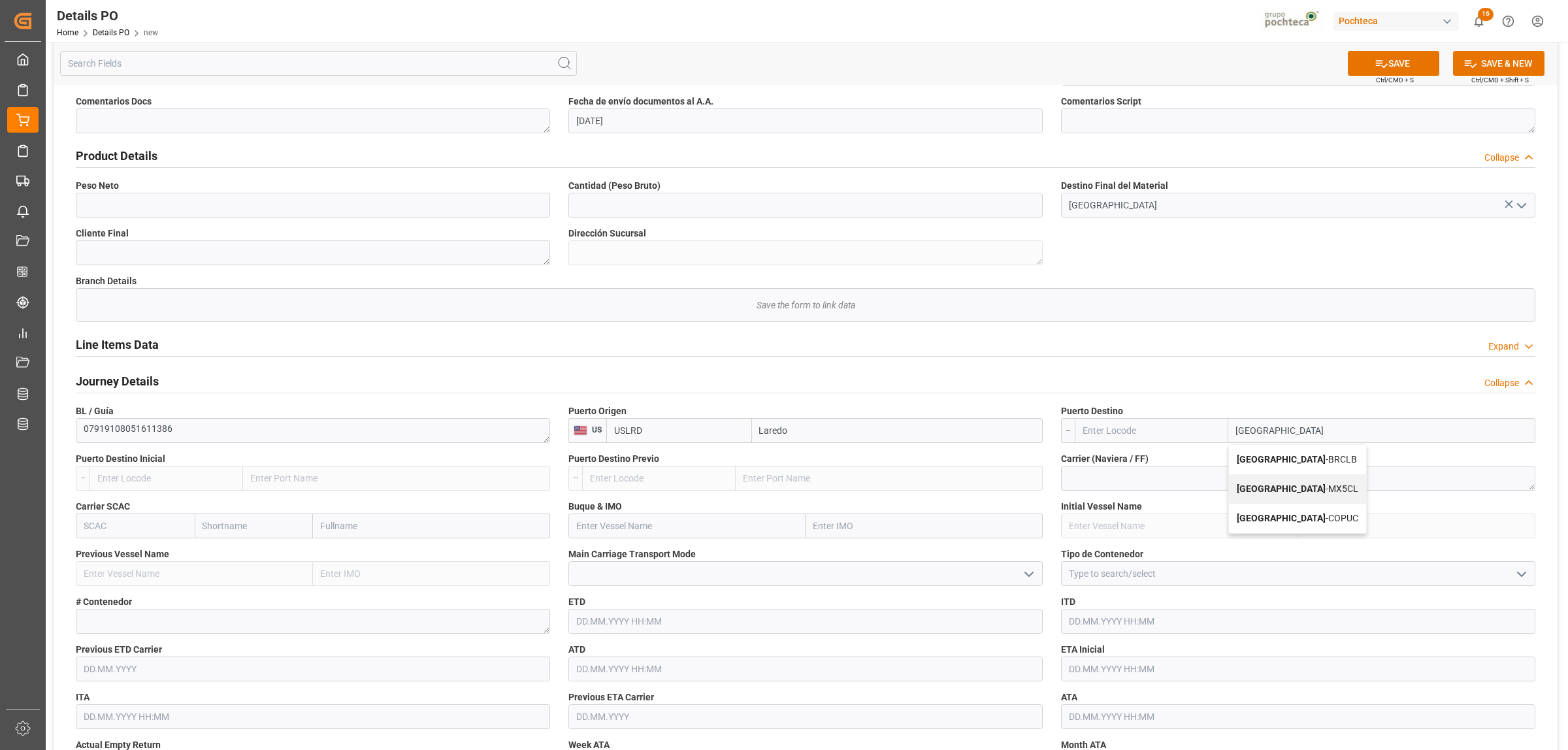
click at [1273, 492] on b "[GEOGRAPHIC_DATA]" at bounding box center [1281, 488] width 89 height 10
type input "MX5CL"
type input "[GEOGRAPHIC_DATA]"
click at [1154, 579] on input at bounding box center [1298, 573] width 474 height 25
click at [1528, 578] on icon "open menu" at bounding box center [1522, 574] width 16 height 16
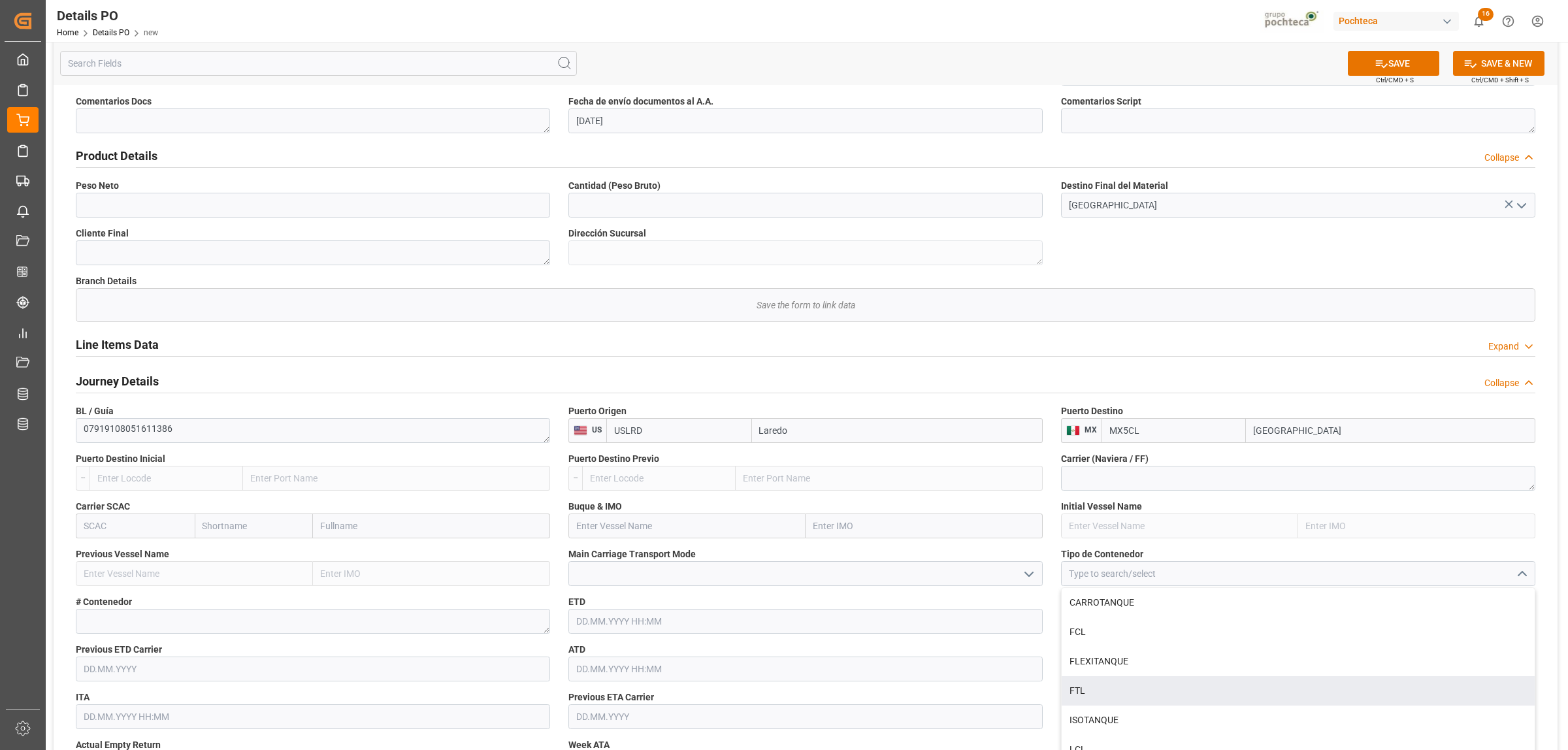
drag, startPoint x: 1123, startPoint y: 700, endPoint x: 1144, endPoint y: 689, distance: 23.7
click at [1122, 700] on div "FTL" at bounding box center [1299, 691] width 473 height 29
type input "FTL"
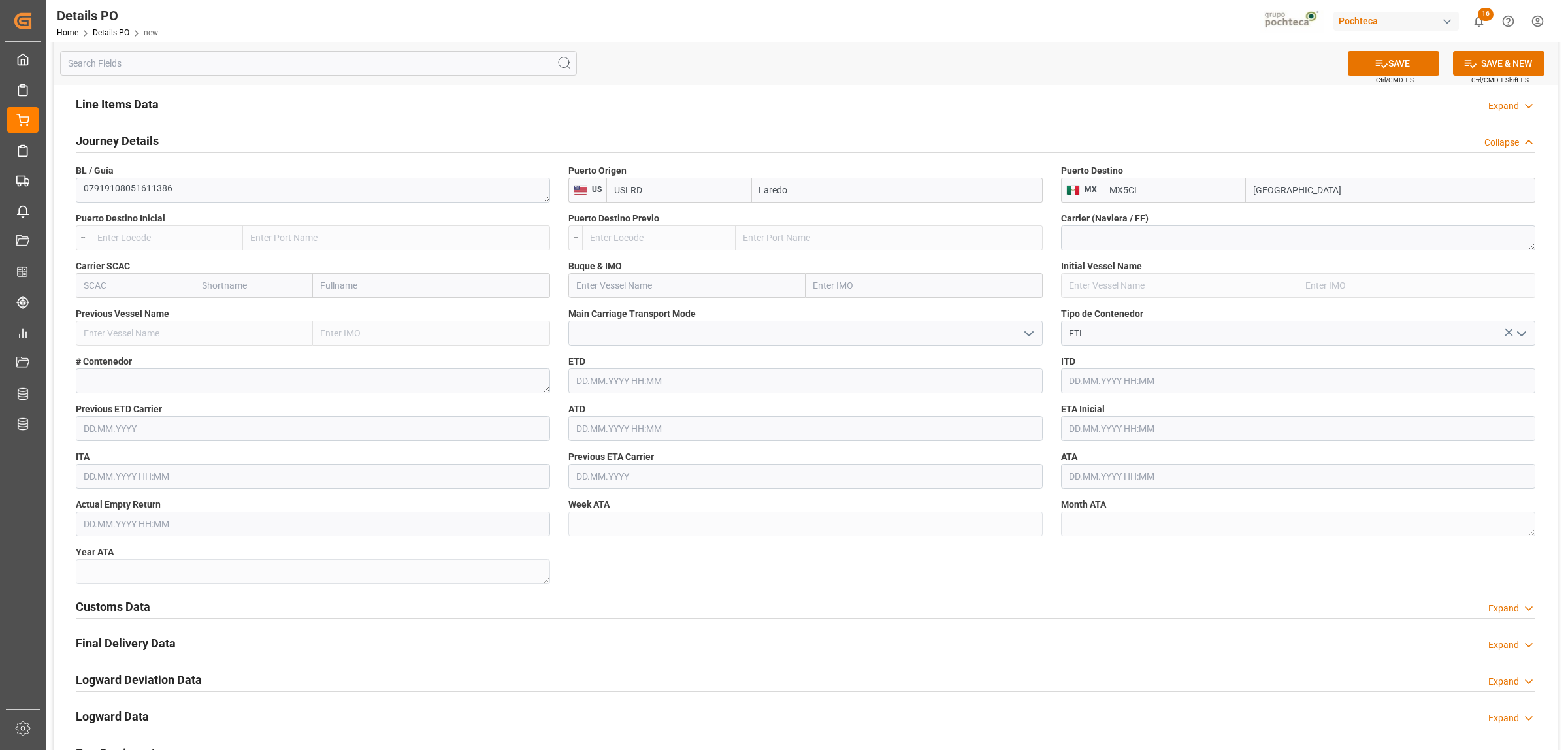
scroll to position [898, 0]
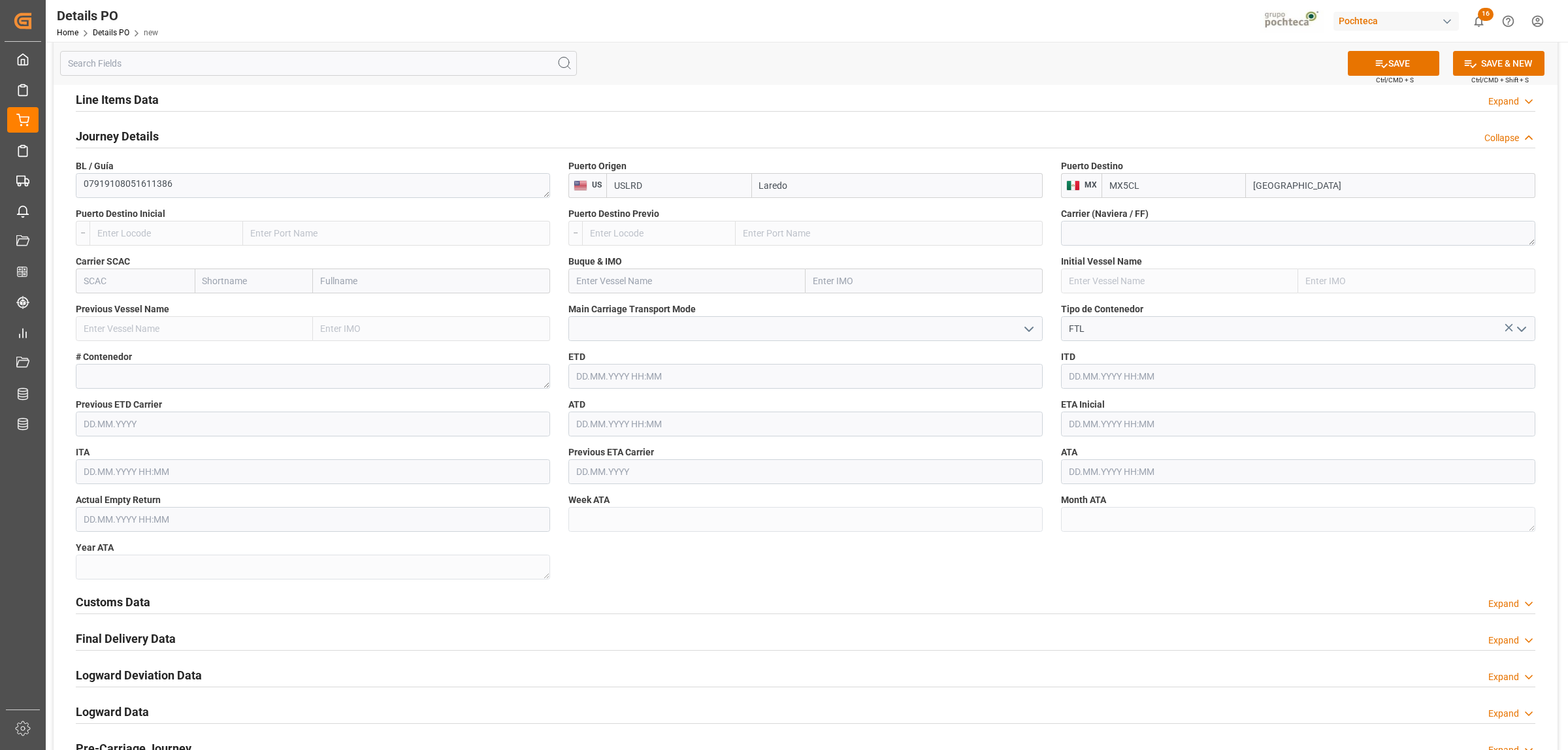
click at [1127, 425] on input "text" at bounding box center [1298, 424] width 474 height 25
click at [1086, 582] on div "18" at bounding box center [1078, 581] width 16 height 16
type input "[DATE] 00:00"
click at [1030, 585] on div "Nuevas Ordenes Details   No child Object linked Nuevas Ordenes Save the form to…" at bounding box center [805, 24] width 1504 height 1658
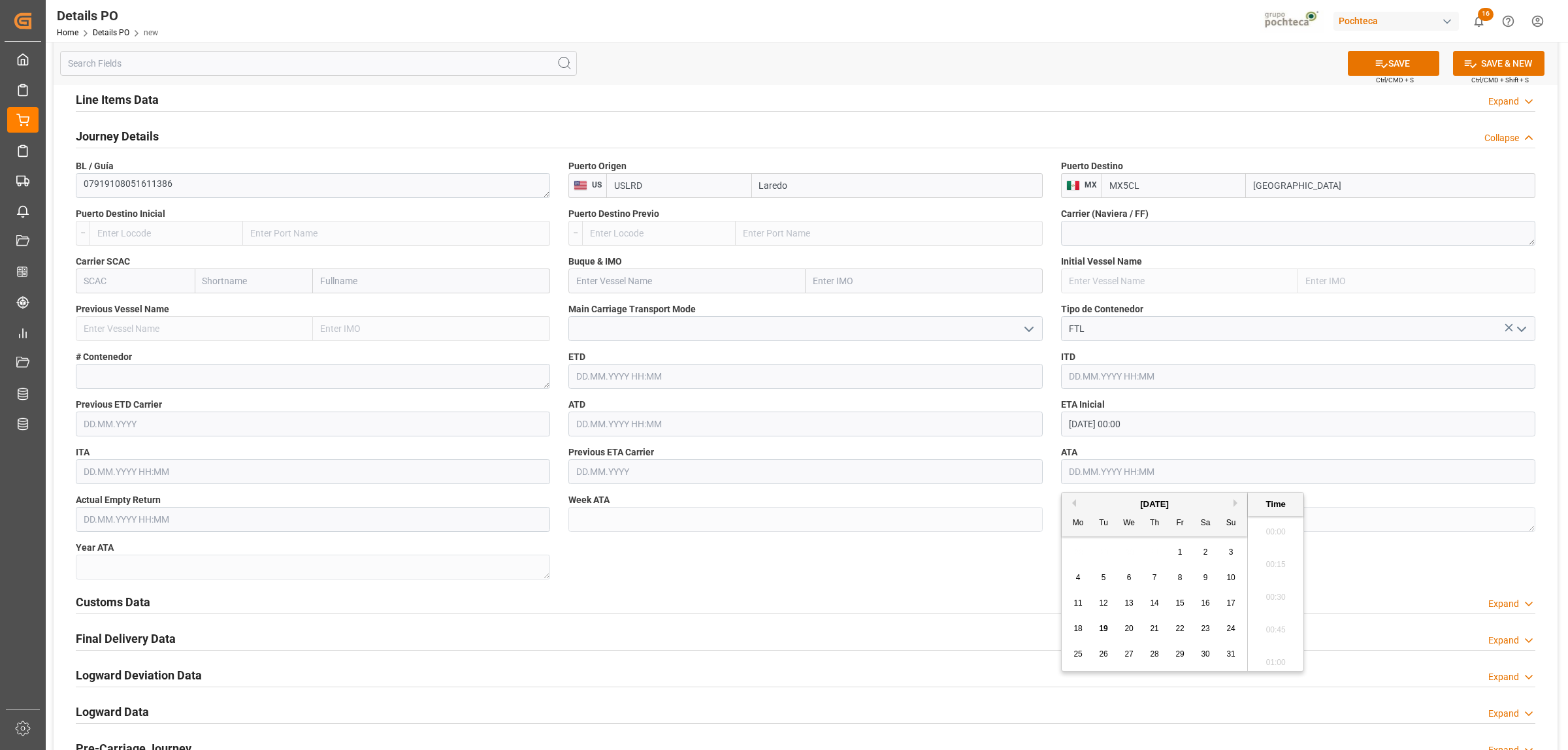
click at [1117, 475] on input "text" at bounding box center [1298, 471] width 474 height 25
click at [1076, 629] on span "18" at bounding box center [1078, 628] width 8 height 9
type input "[DATE] 00:00"
drag, startPoint x: 868, startPoint y: 588, endPoint x: 898, endPoint y: 601, distance: 32.7
click at [868, 588] on div "Customs Data Expand" at bounding box center [805, 602] width 1478 height 37
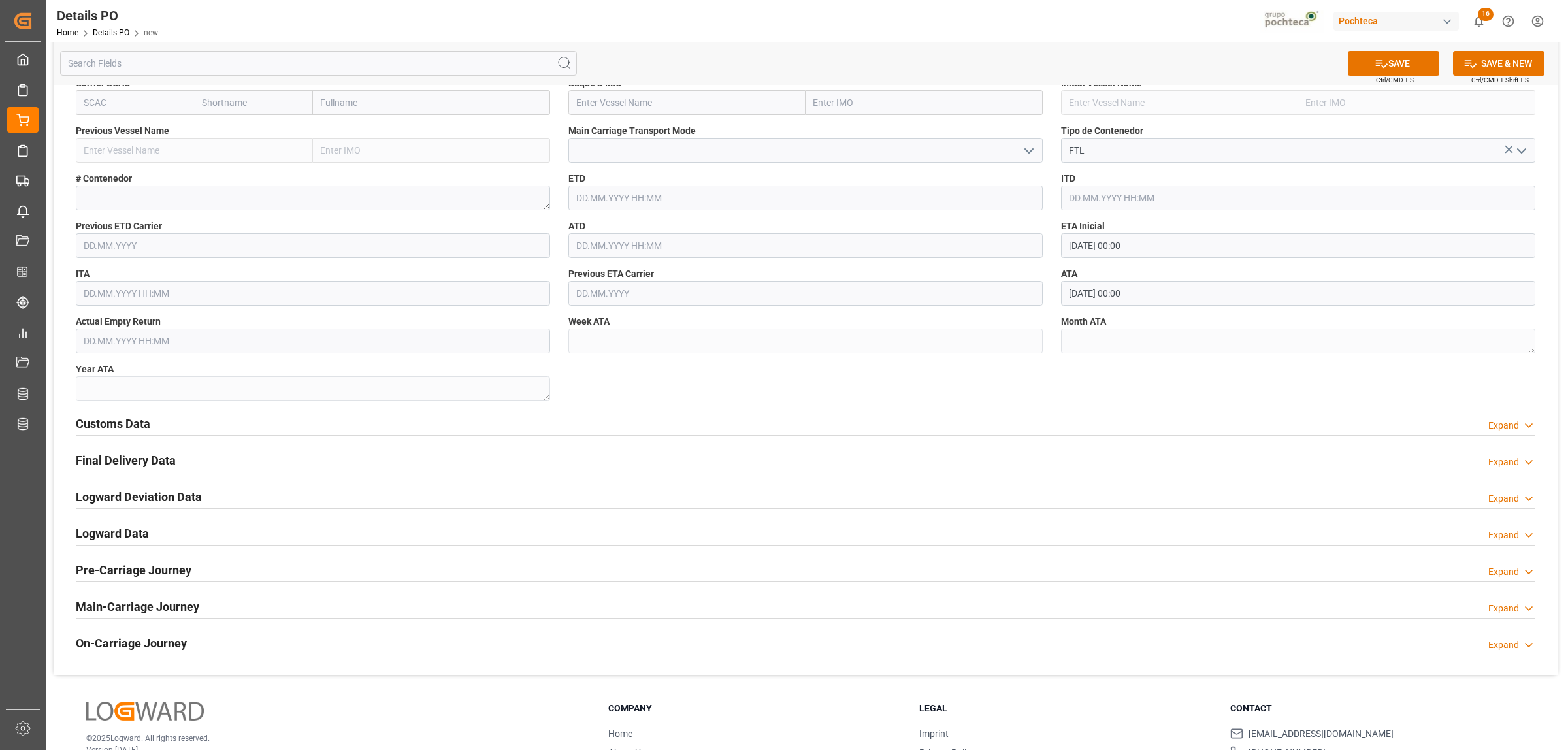
scroll to position [1143, 0]
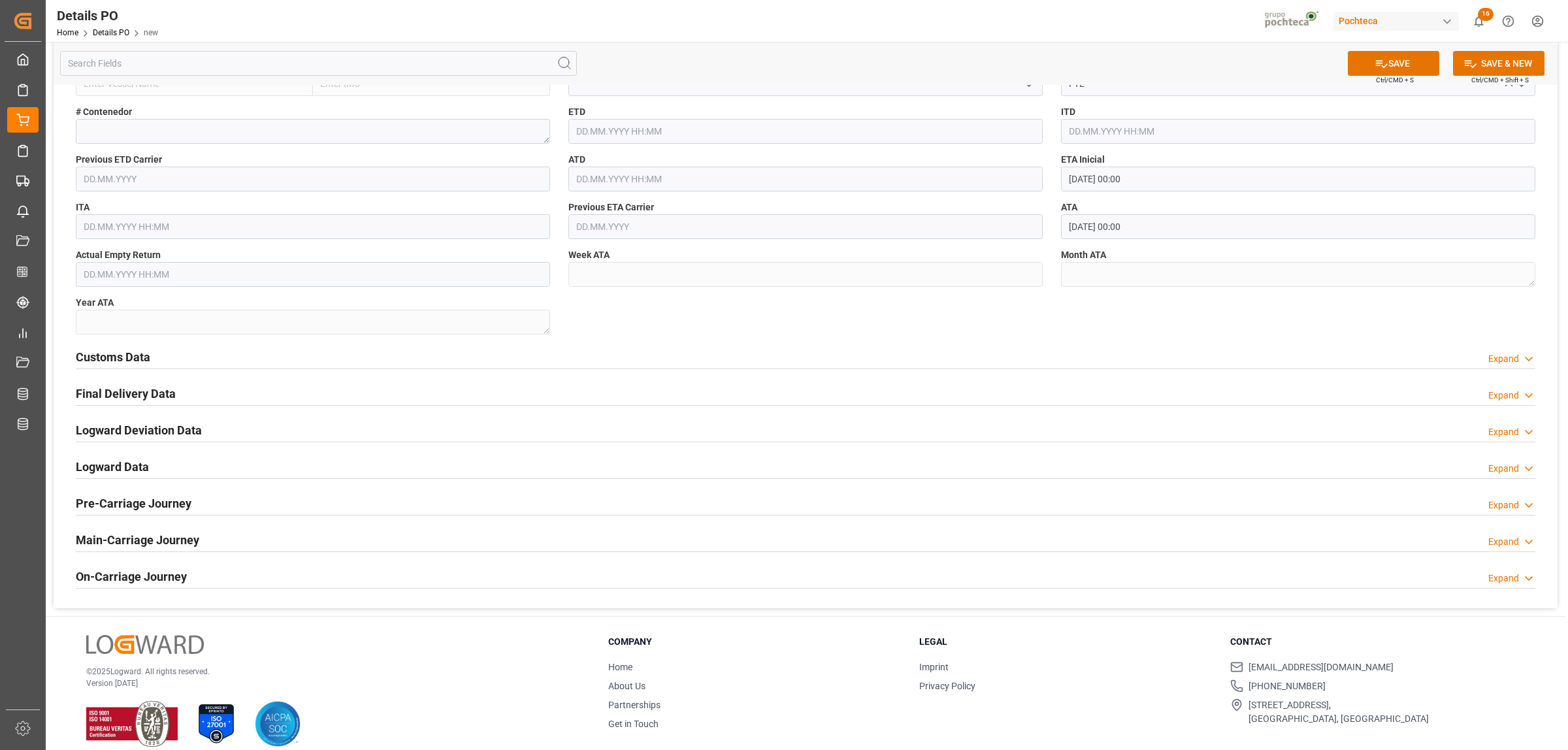
click at [137, 363] on h2 "Customs Data" at bounding box center [113, 357] width 74 height 18
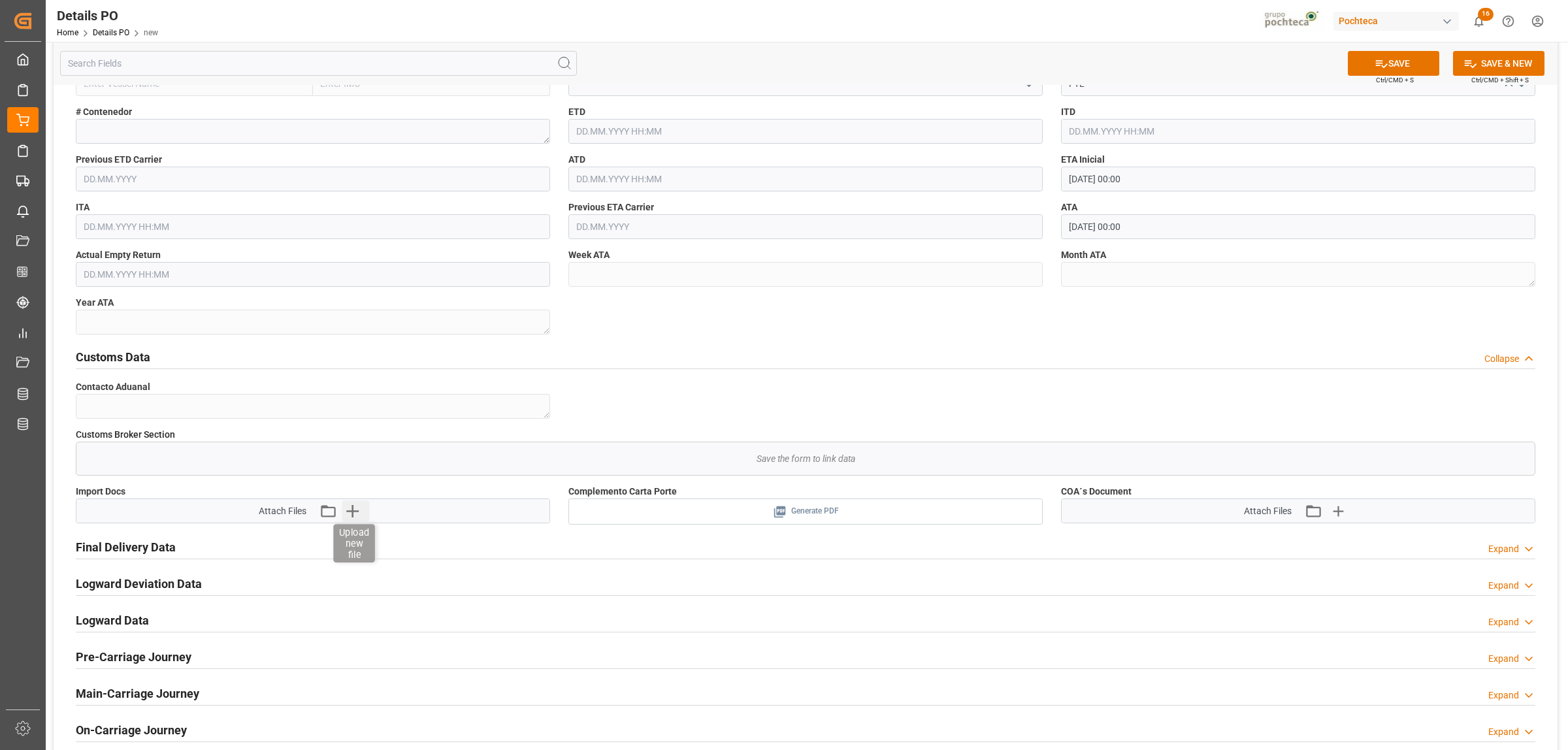
click at [355, 513] on icon "button" at bounding box center [353, 511] width 21 height 21
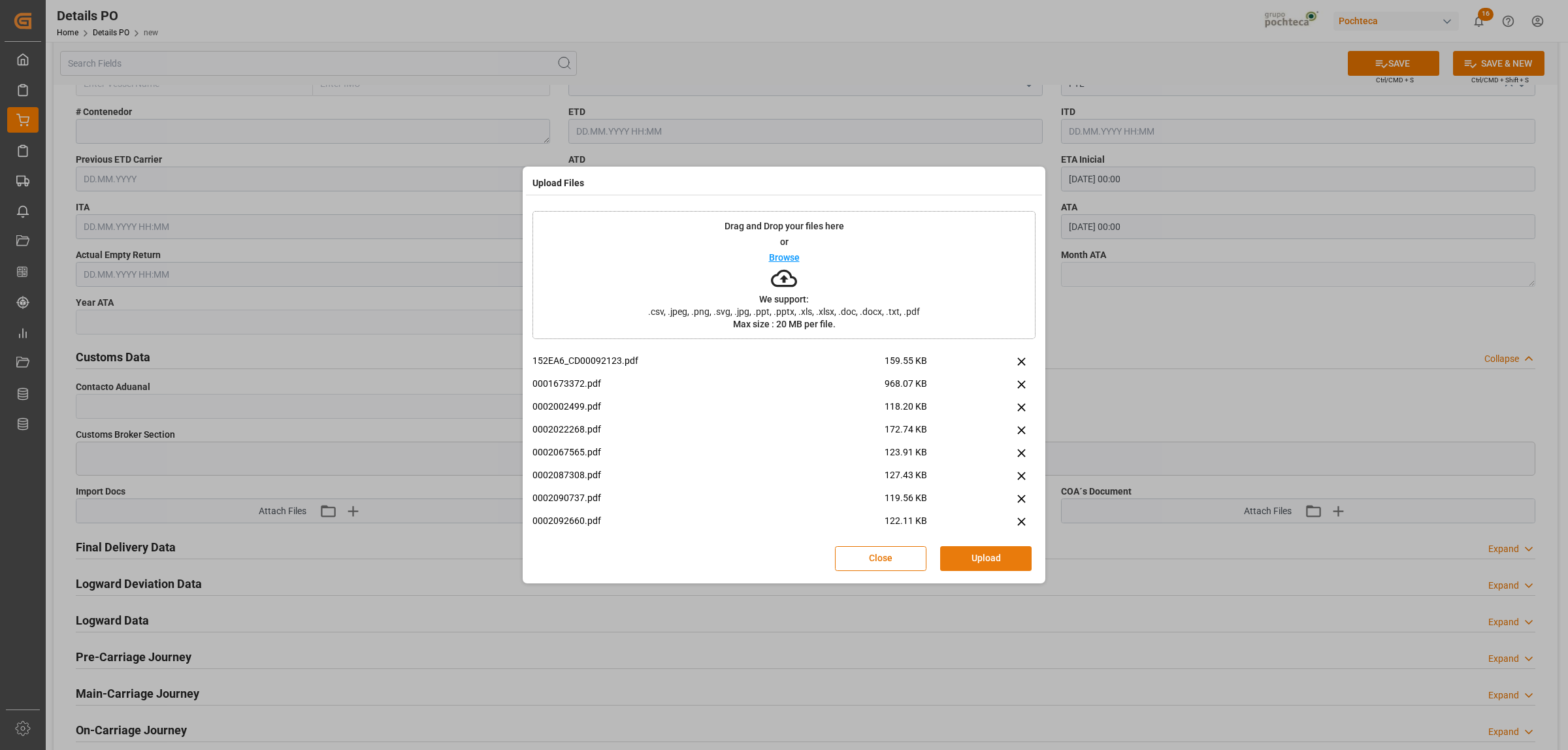
click at [980, 560] on button "Upload" at bounding box center [986, 558] width 91 height 25
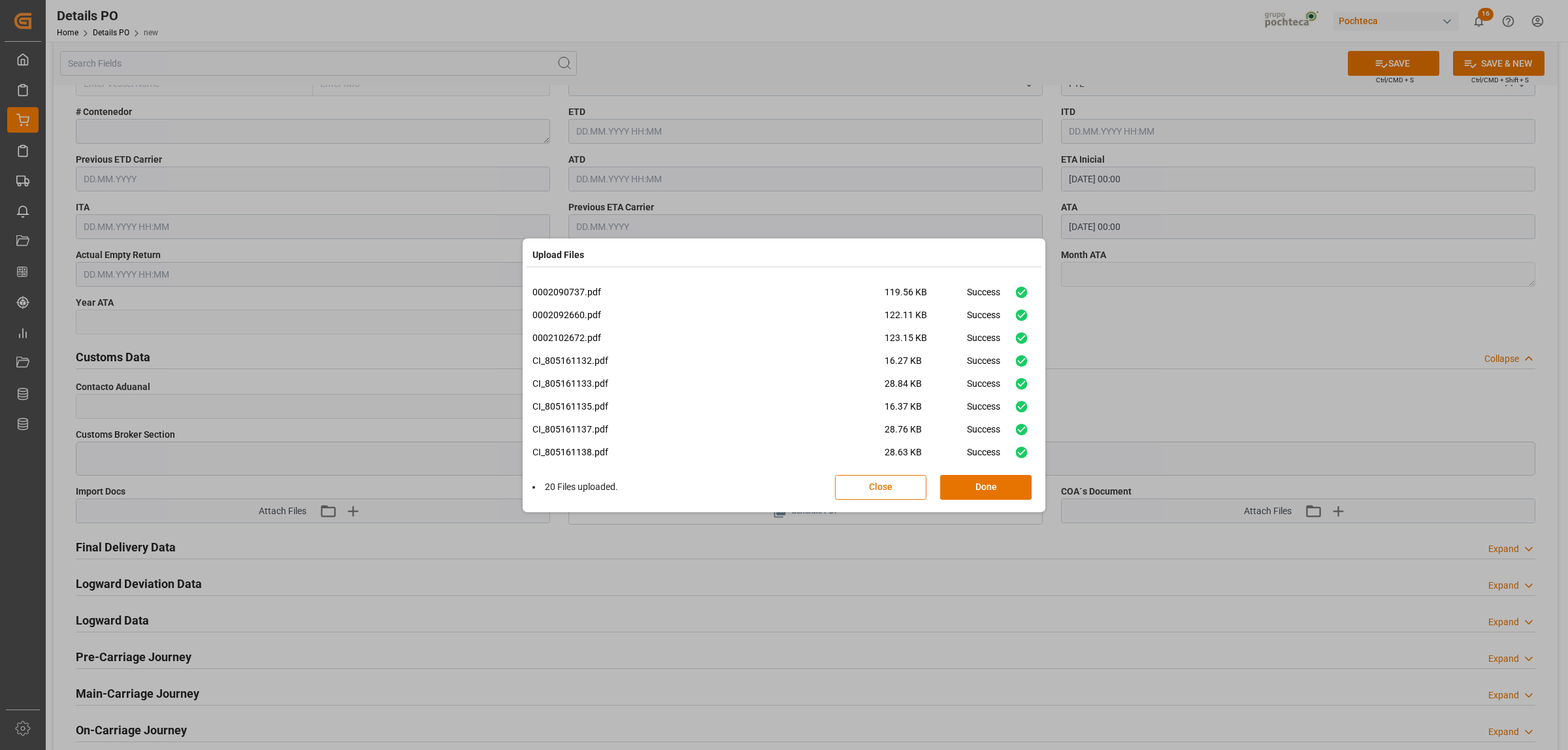
scroll to position [283, 0]
click at [996, 494] on button "Done" at bounding box center [986, 487] width 91 height 25
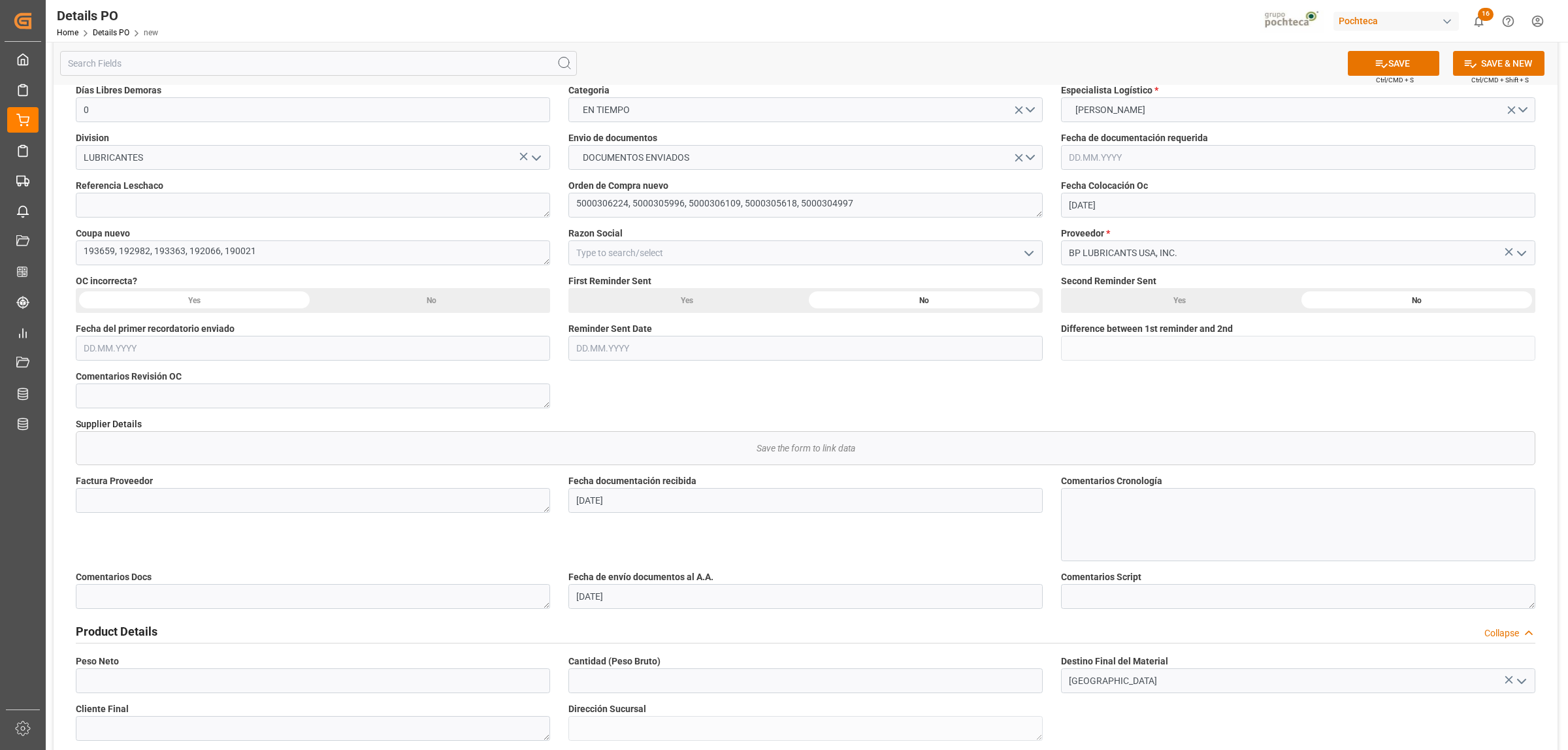
scroll to position [245, 0]
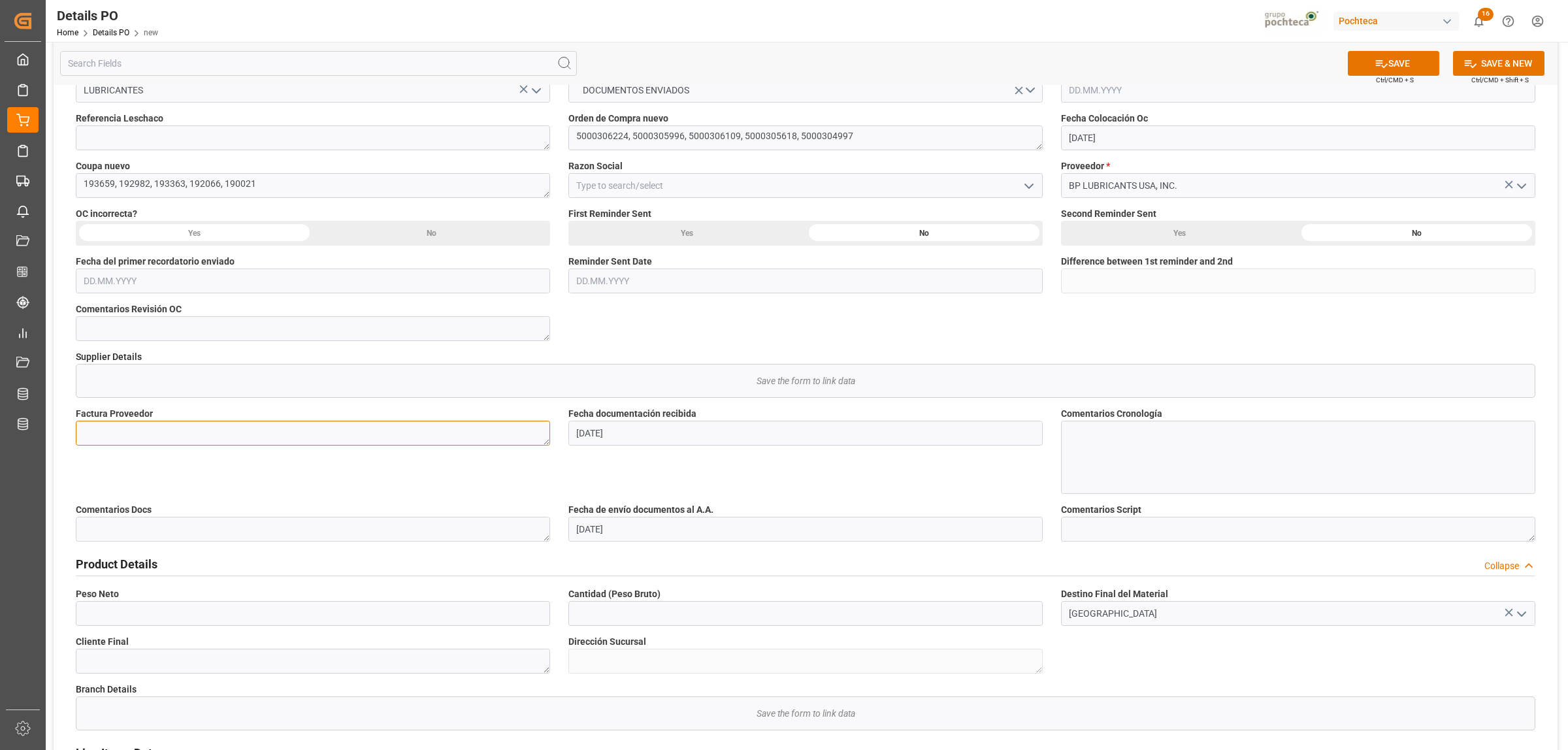
click at [256, 441] on textarea at bounding box center [312, 433] width 474 height 25
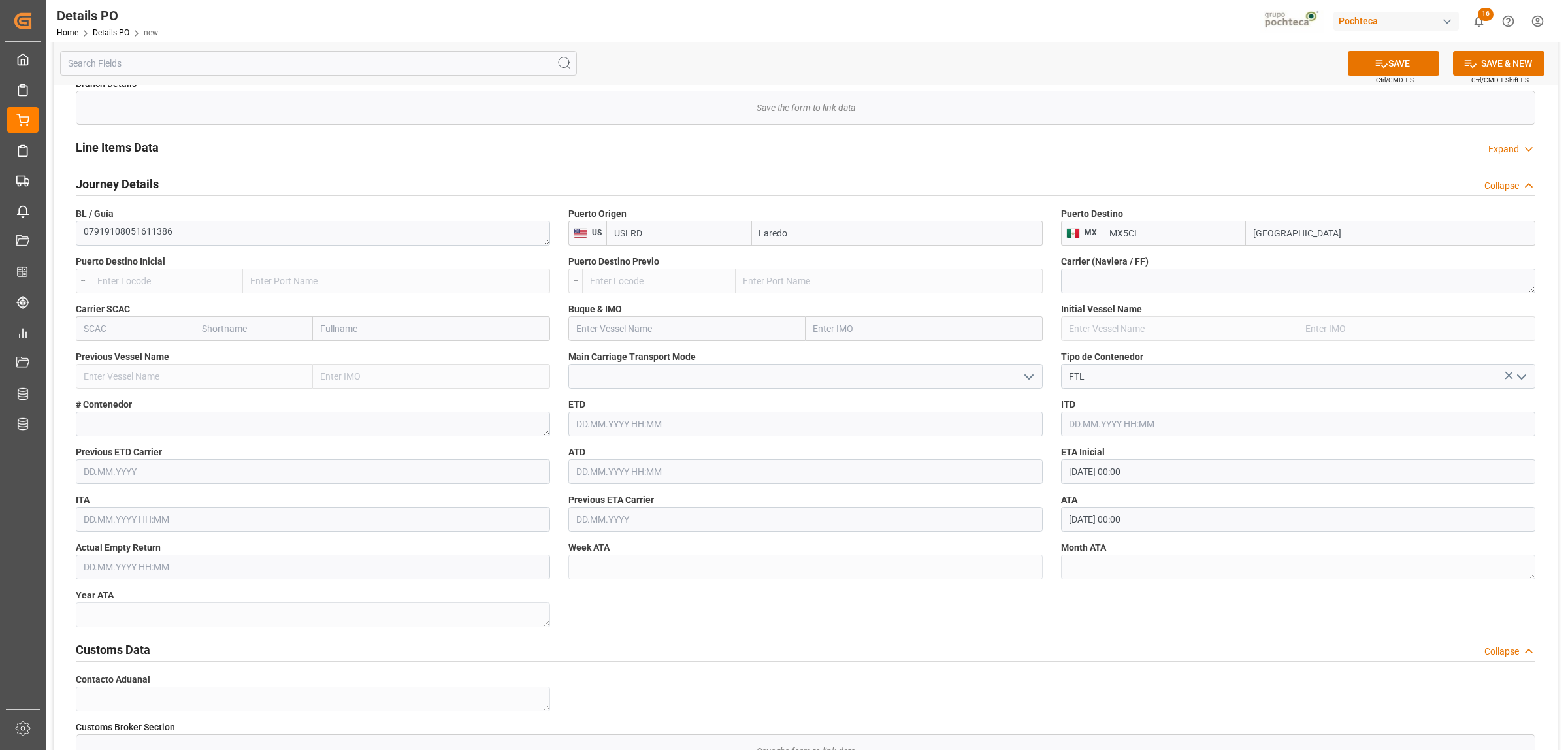
scroll to position [898, 0]
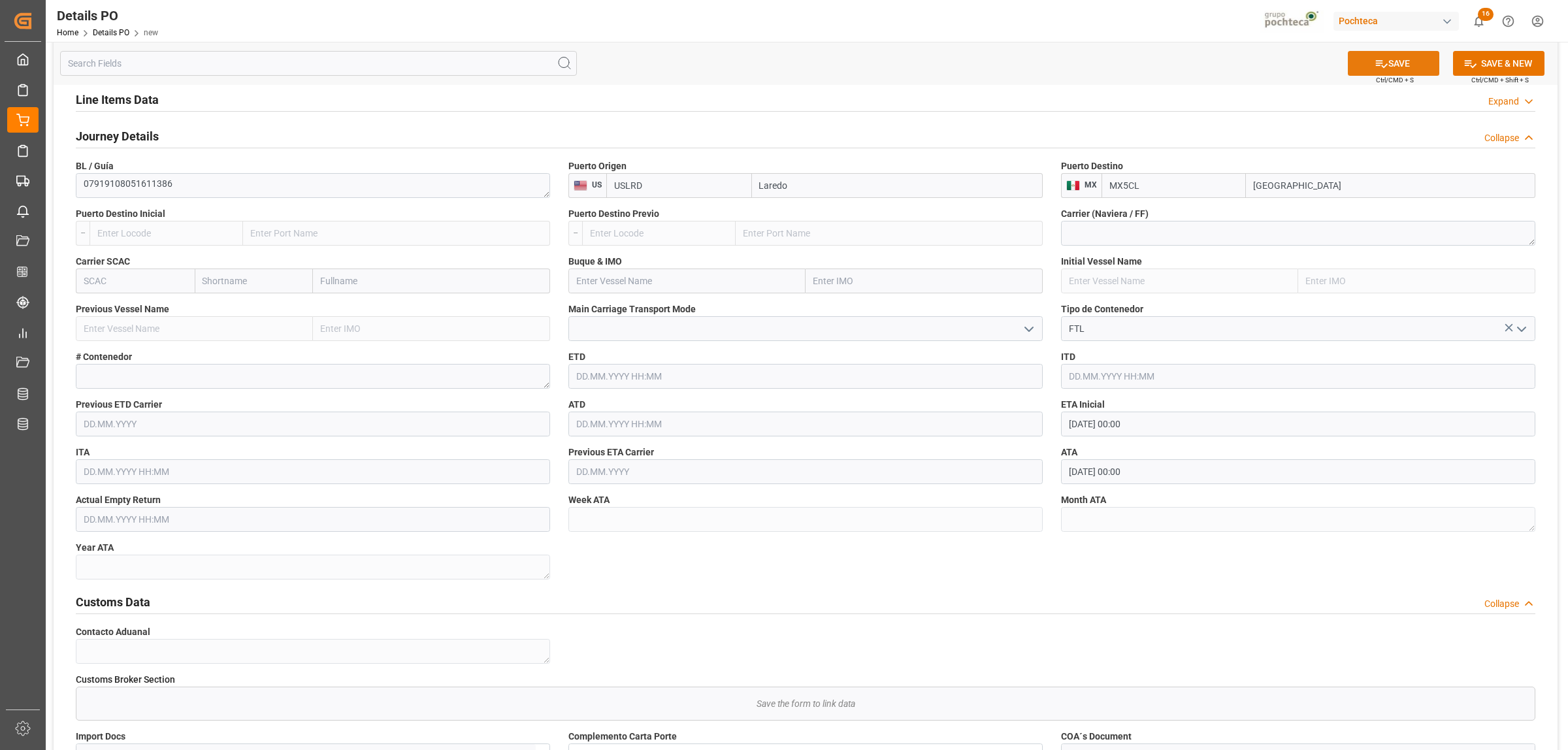
type textarea "60219108, 60219107, 60219106, 60219105, 60219104"
click at [1415, 64] on button "SAVE" at bounding box center [1393, 63] width 91 height 25
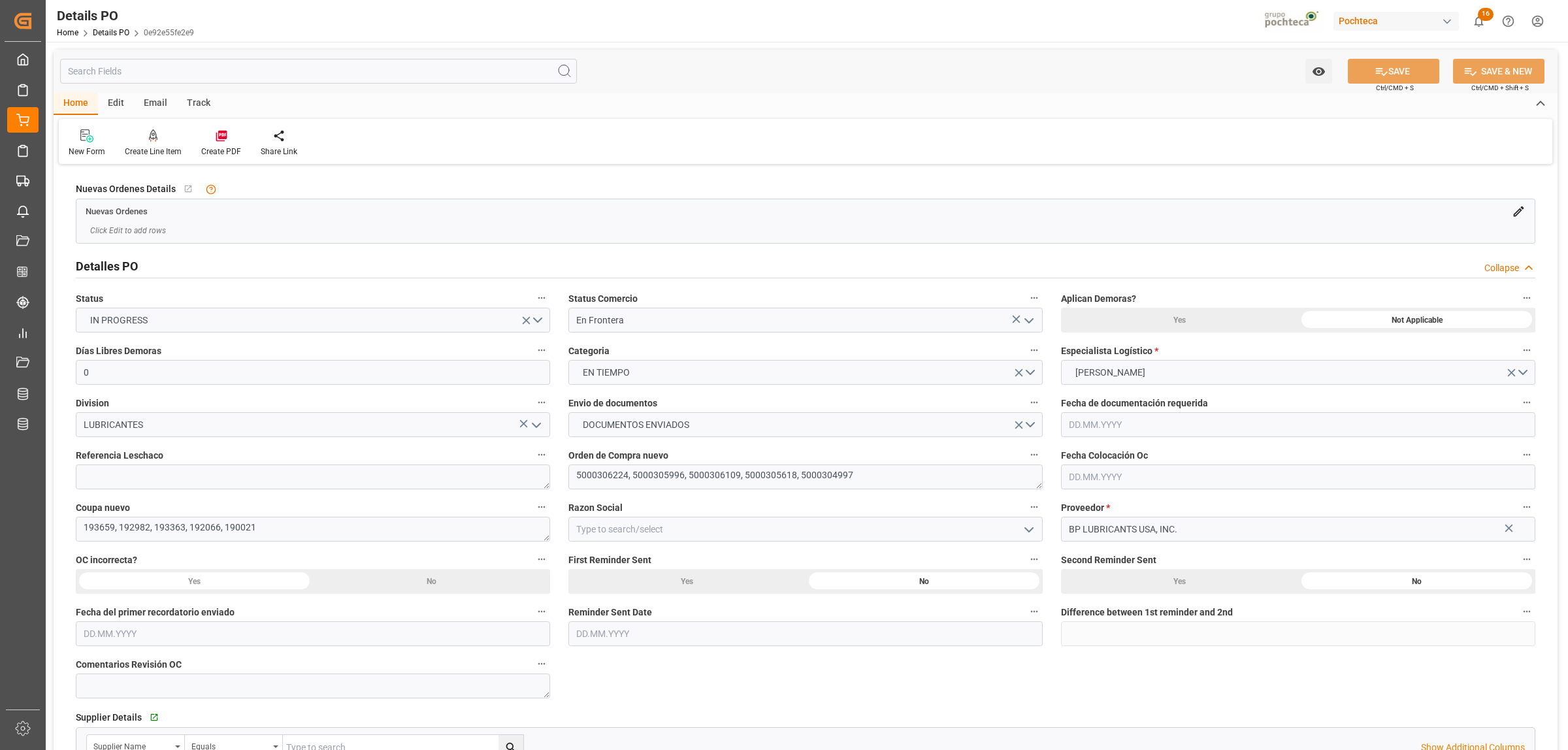
type input "0"
type input "[DATE]"
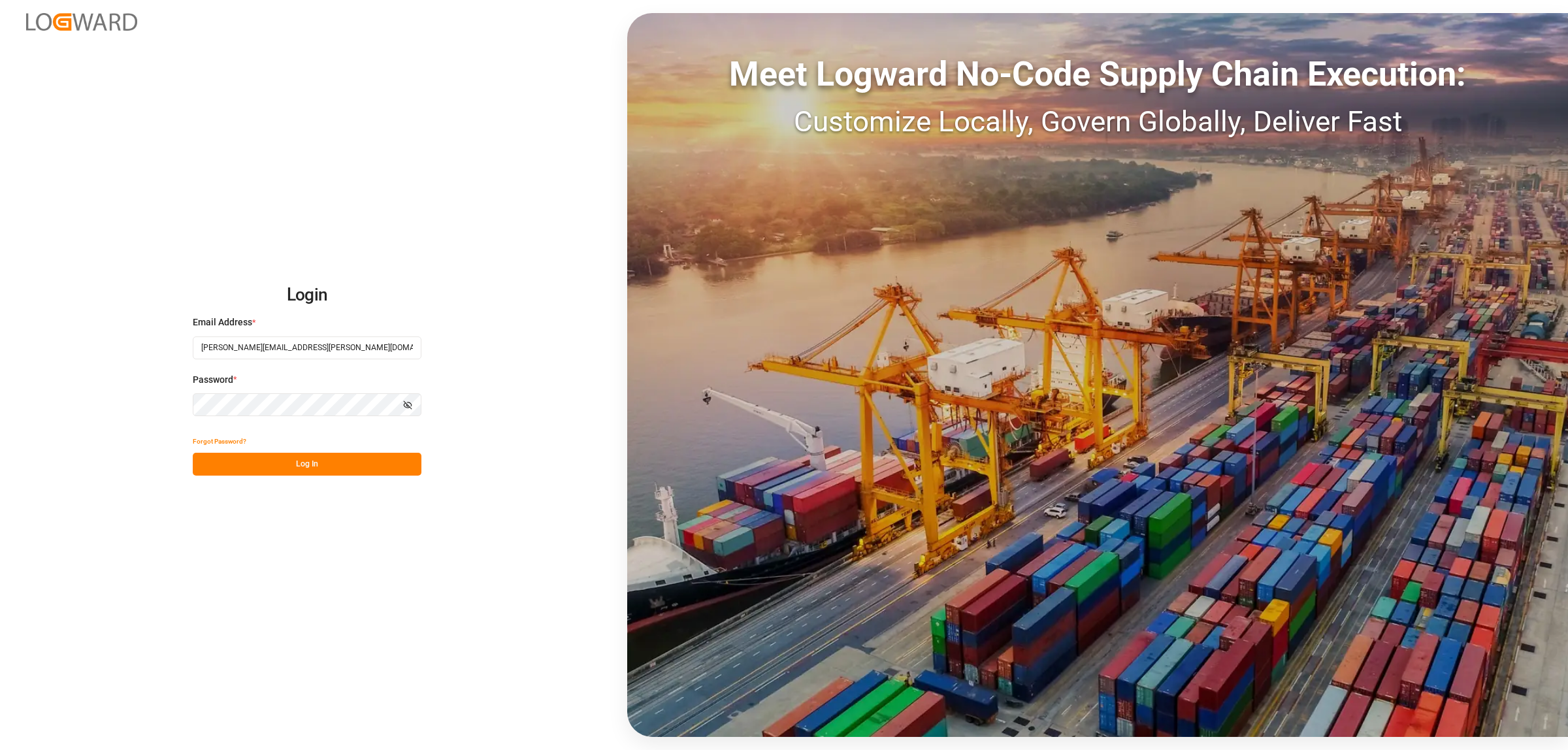
click at [299, 458] on button "Log In" at bounding box center [307, 464] width 228 height 23
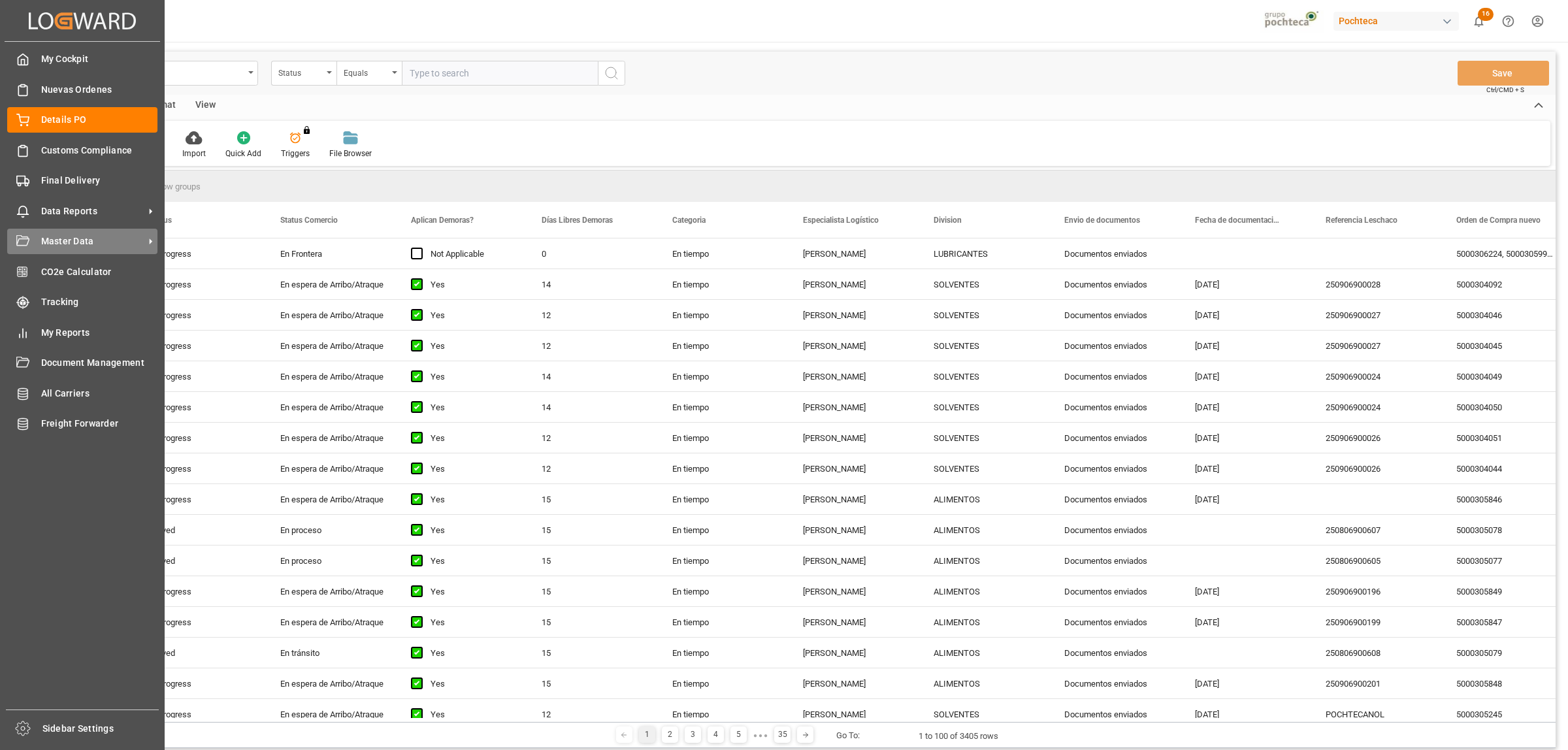
click at [57, 243] on span "Master Data" at bounding box center [92, 241] width 103 height 14
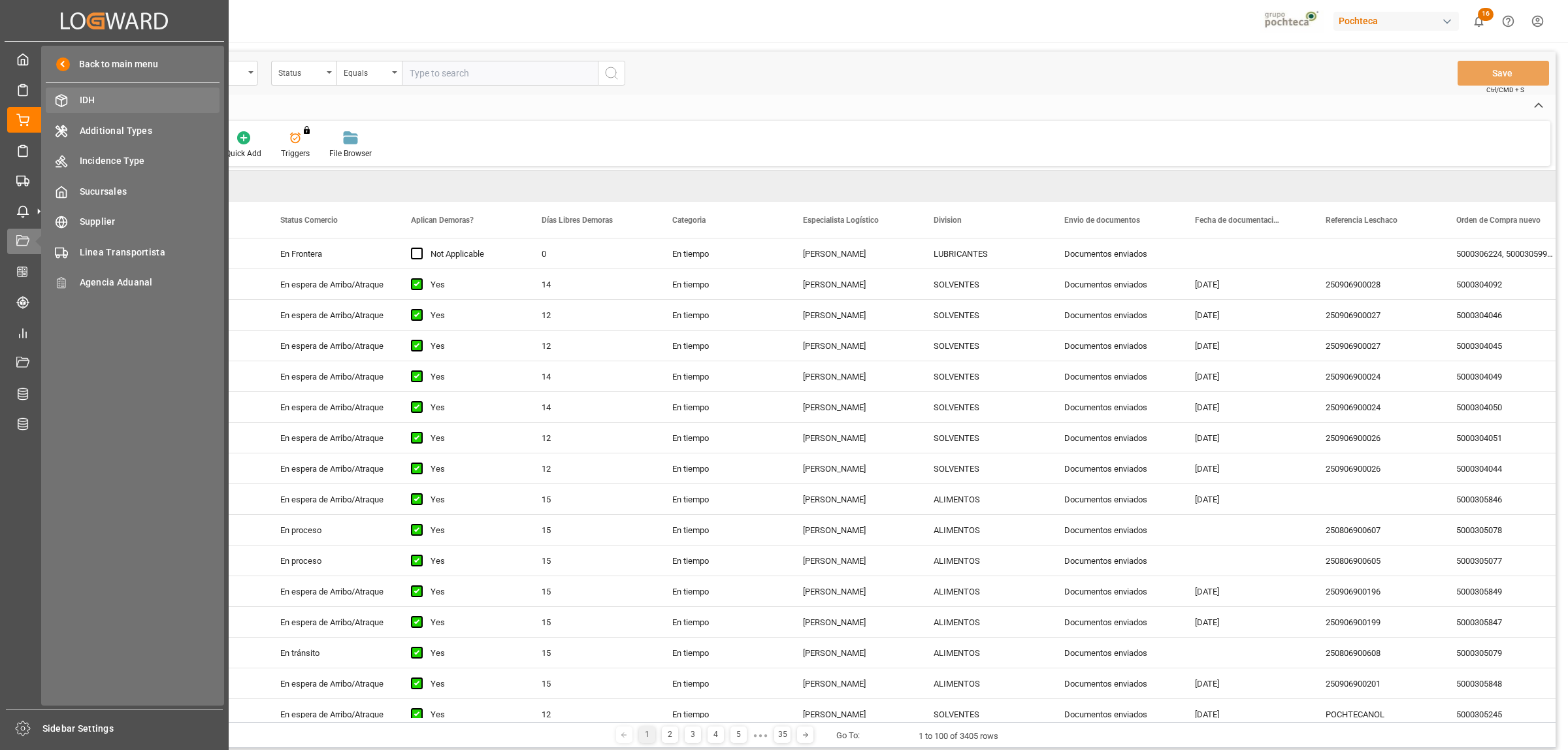
click at [112, 102] on span "IDH" at bounding box center [150, 100] width 140 height 14
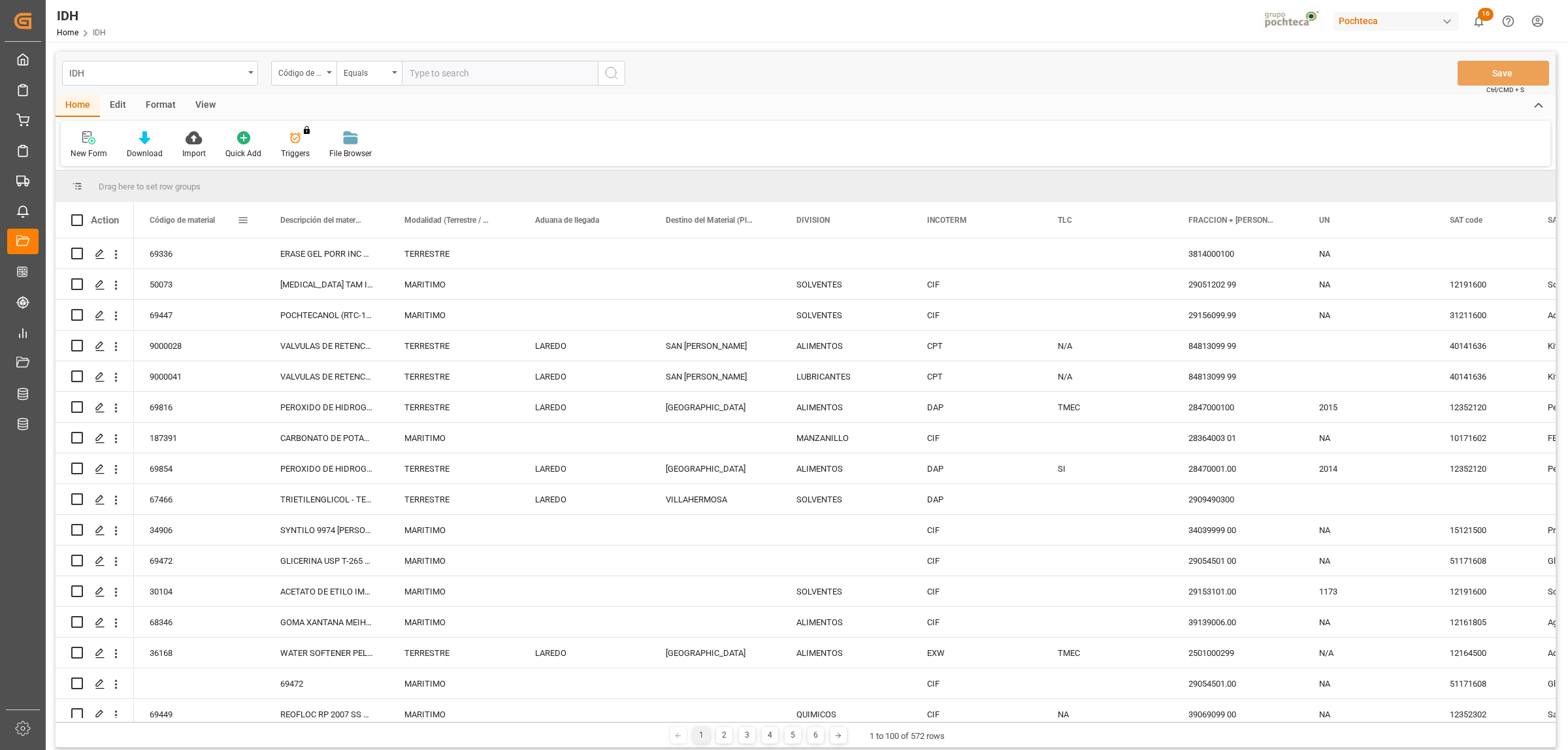
click at [237, 222] on span at bounding box center [243, 220] width 12 height 12
click at [319, 224] on span "filter" at bounding box center [315, 222] width 12 height 12
type input "35746"
click at [330, 318] on div "Apply Clear" at bounding box center [303, 331] width 144 height 34
click at [314, 333] on button "Apply" at bounding box center [319, 331] width 24 height 13
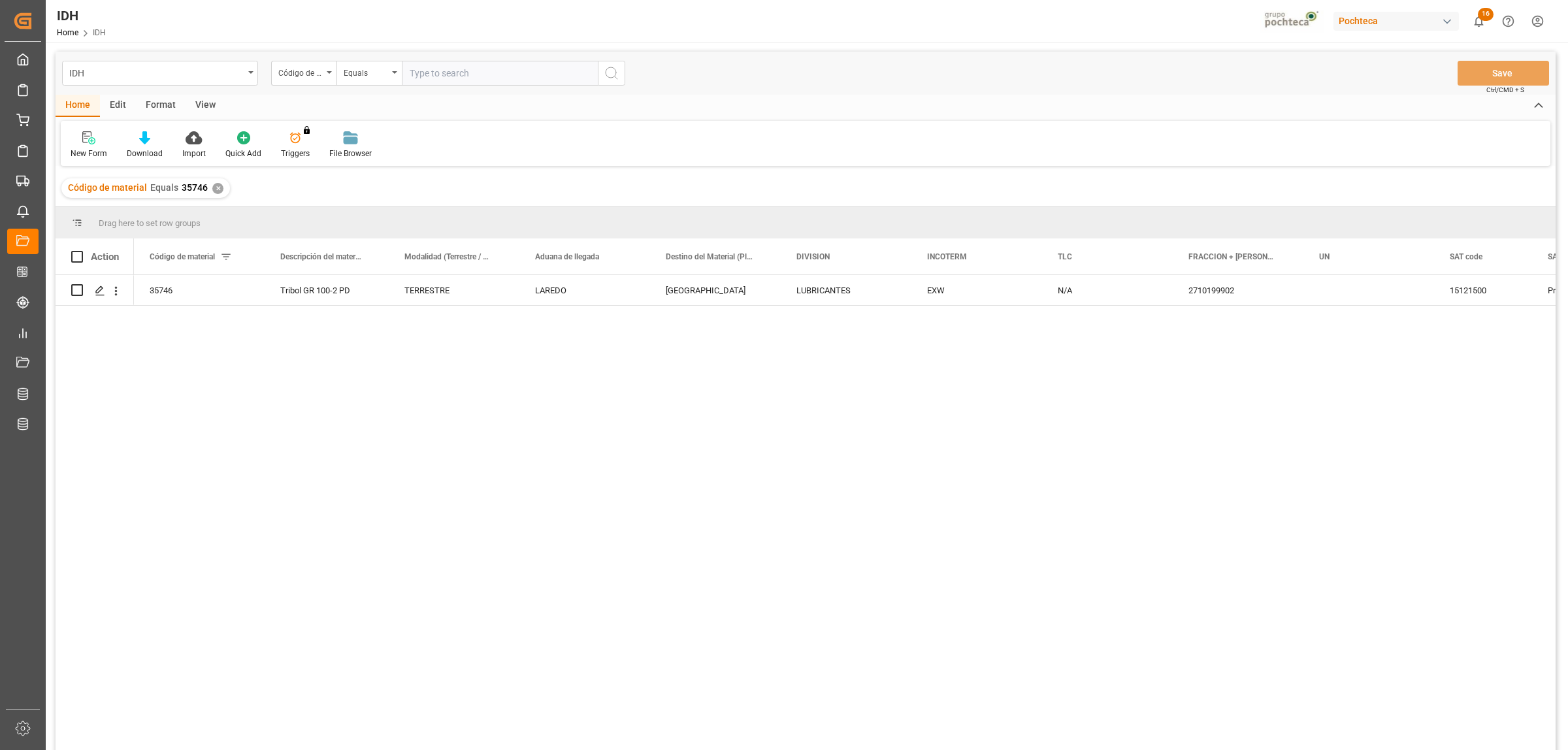
click at [212, 184] on div "✕" at bounding box center [218, 188] width 11 height 11
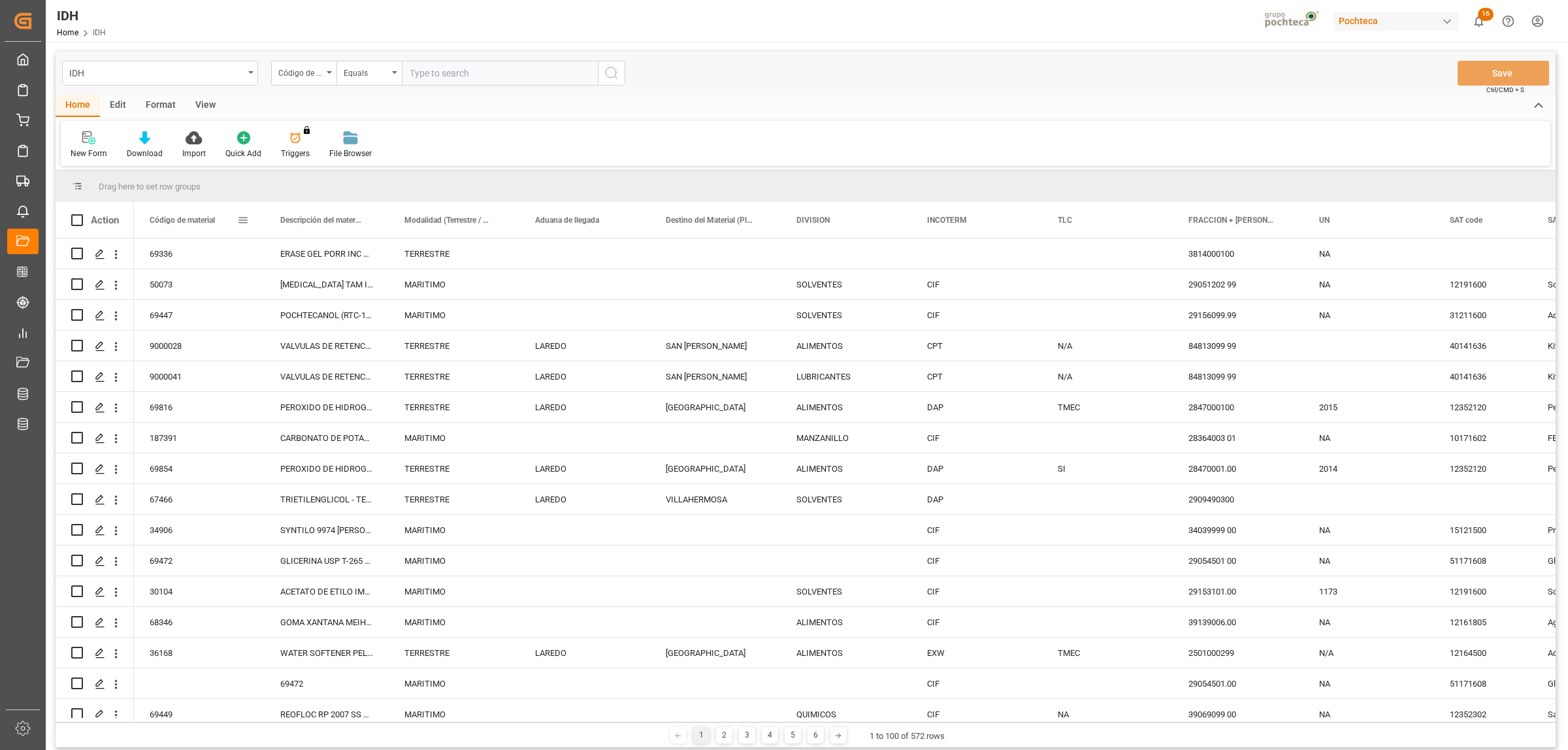
click at [241, 217] on span at bounding box center [243, 220] width 12 height 12
type input "34889"
click at [321, 328] on button "Apply" at bounding box center [319, 331] width 24 height 13
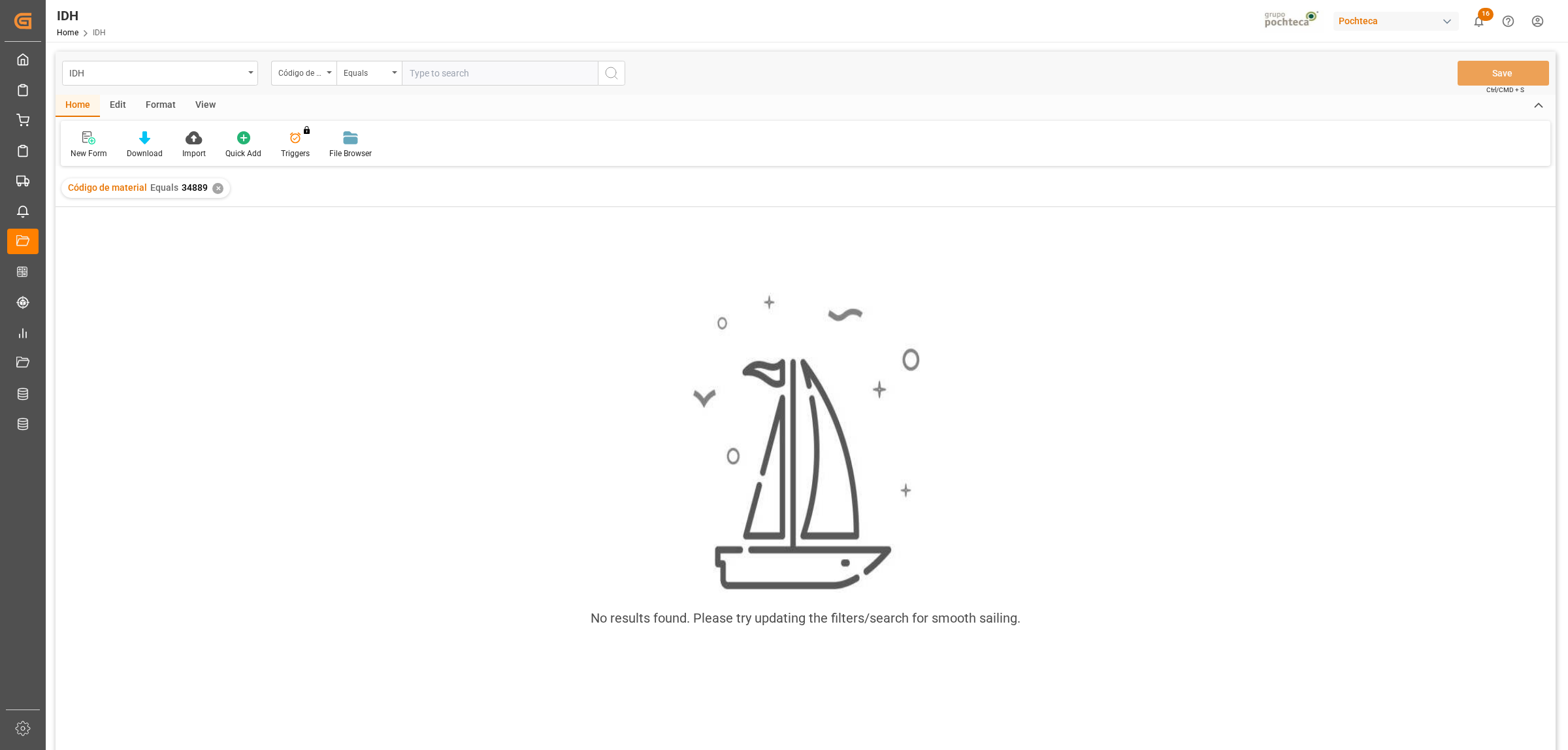
click at [218, 186] on div "✕" at bounding box center [218, 188] width 11 height 11
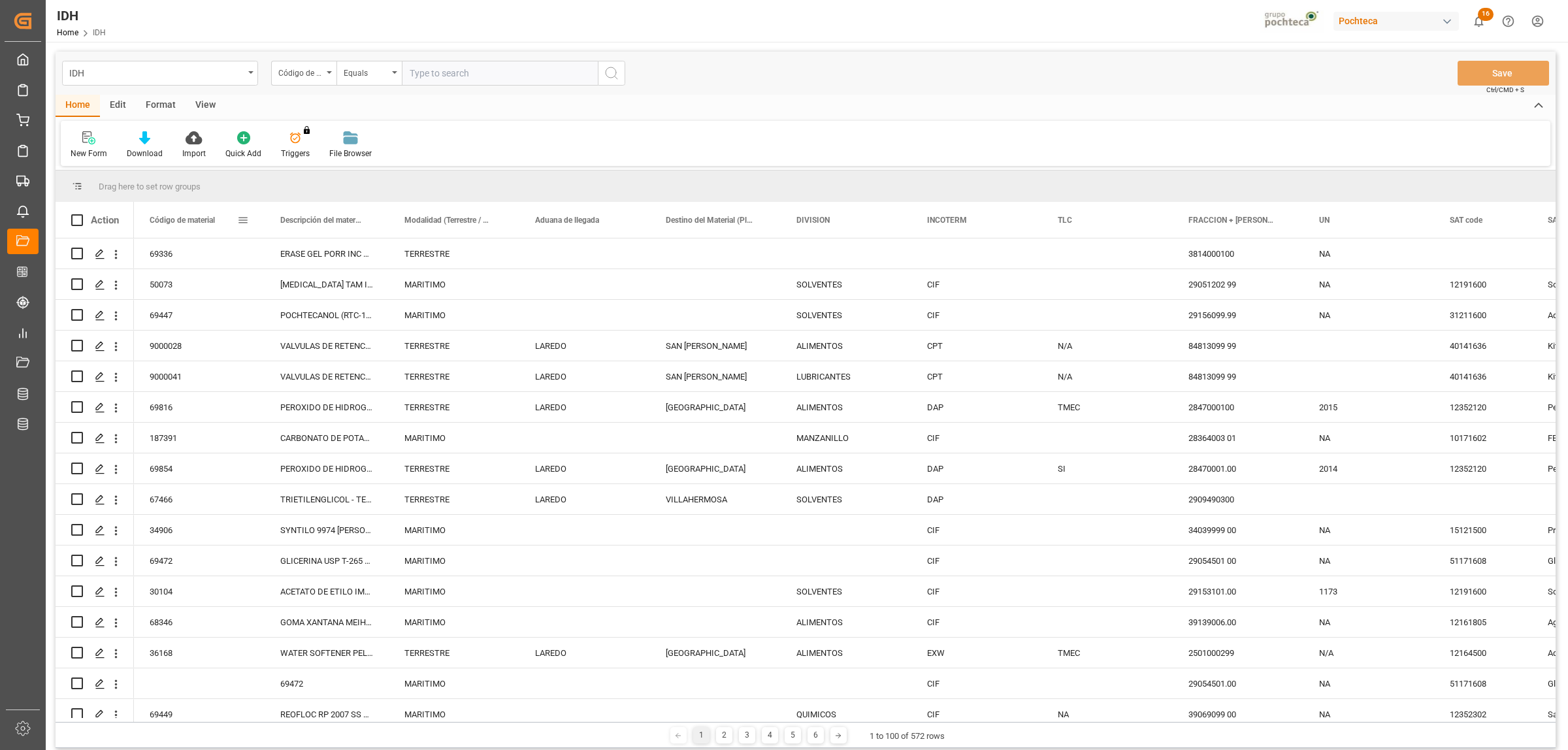
click at [246, 219] on span at bounding box center [243, 220] width 12 height 12
type input "34898"
click at [316, 334] on button "Apply" at bounding box center [319, 331] width 24 height 13
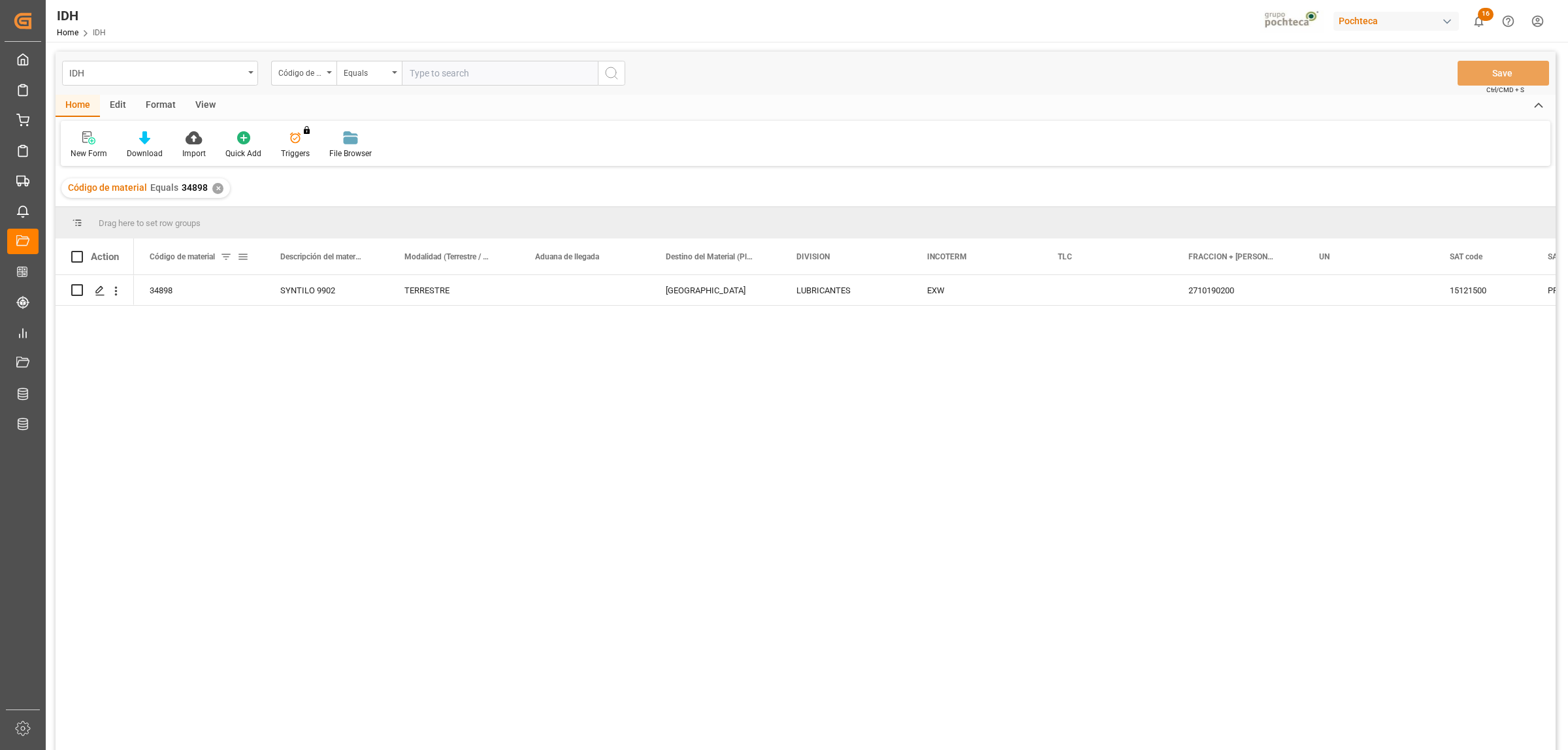
click at [237, 253] on span at bounding box center [243, 256] width 12 height 12
click at [216, 320] on div "34898 SYNTILO 9902 TERRESTRE MONTERREY LUBRICANTES EXW 2710190200 15121500 PREP…" at bounding box center [844, 516] width 1422 height 483
click at [246, 256] on span at bounding box center [243, 256] width 12 height 12
drag, startPoint x: 271, startPoint y: 334, endPoint x: 233, endPoint y: 334, distance: 38.0
click at [233, 334] on div "Equals 34898 AND OR Equals" at bounding box center [303, 312] width 144 height 77
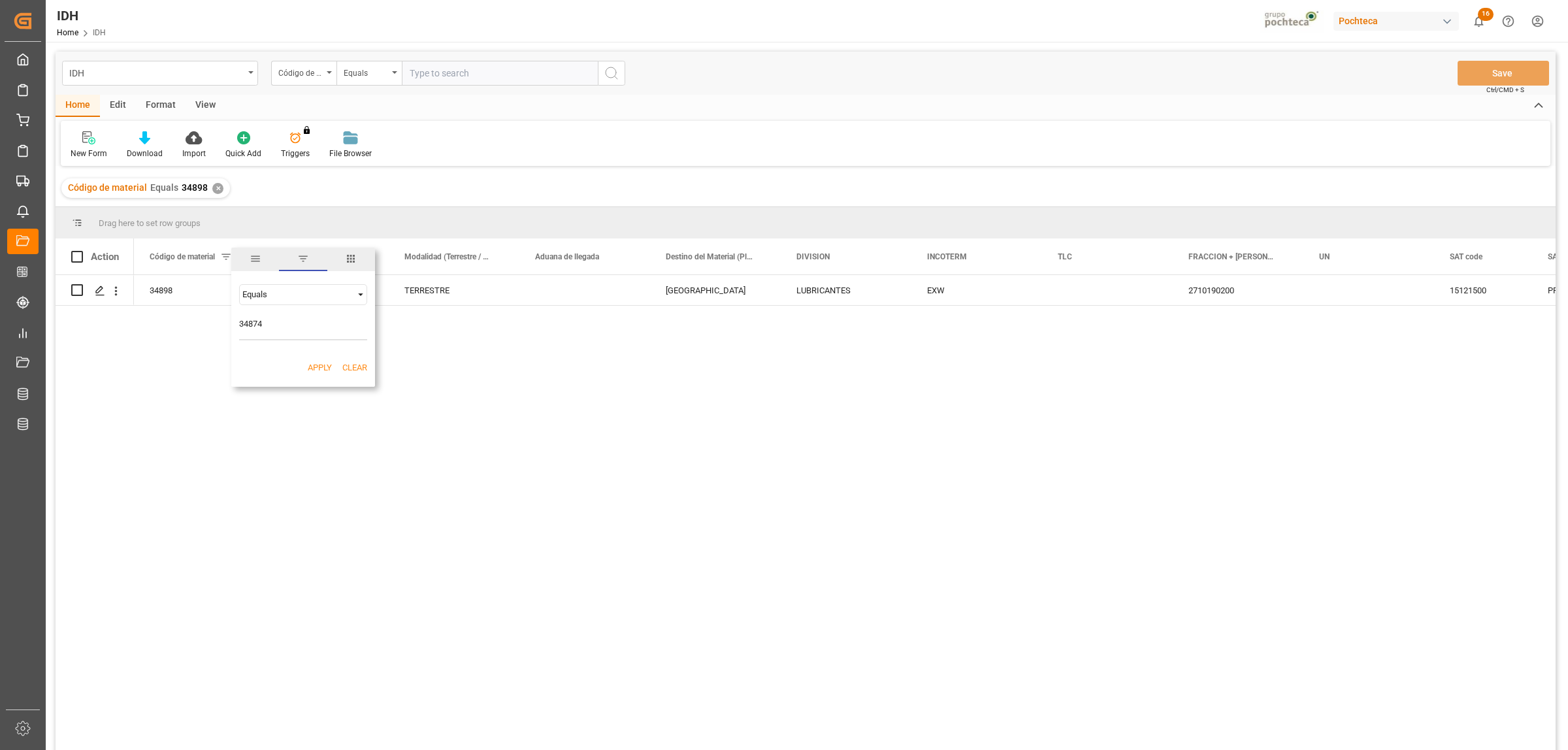
type input "34874"
click at [321, 369] on button "Apply" at bounding box center [319, 368] width 24 height 13
click at [213, 190] on div "✕" at bounding box center [218, 188] width 11 height 11
